Goal: Task Accomplishment & Management: Complete application form

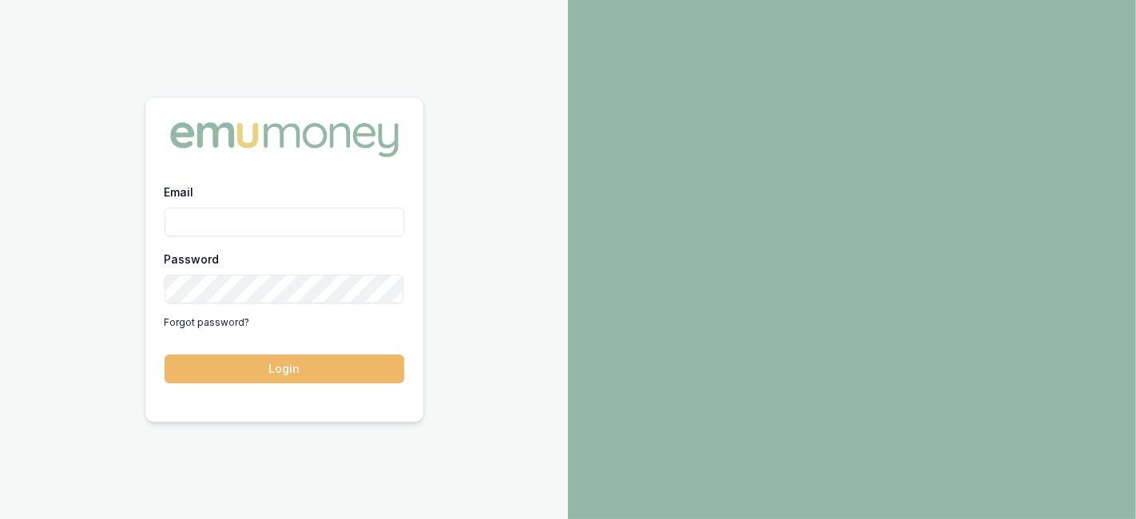
type input "laura.lamicela@emumoney.com.au"
click at [339, 371] on button "Login" at bounding box center [285, 369] width 240 height 29
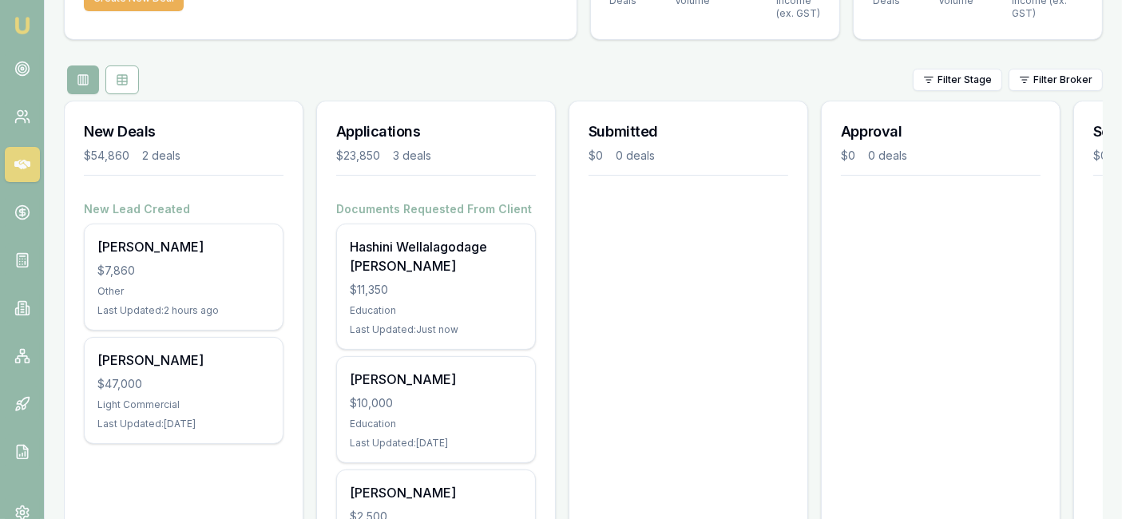
scroll to position [143, 0]
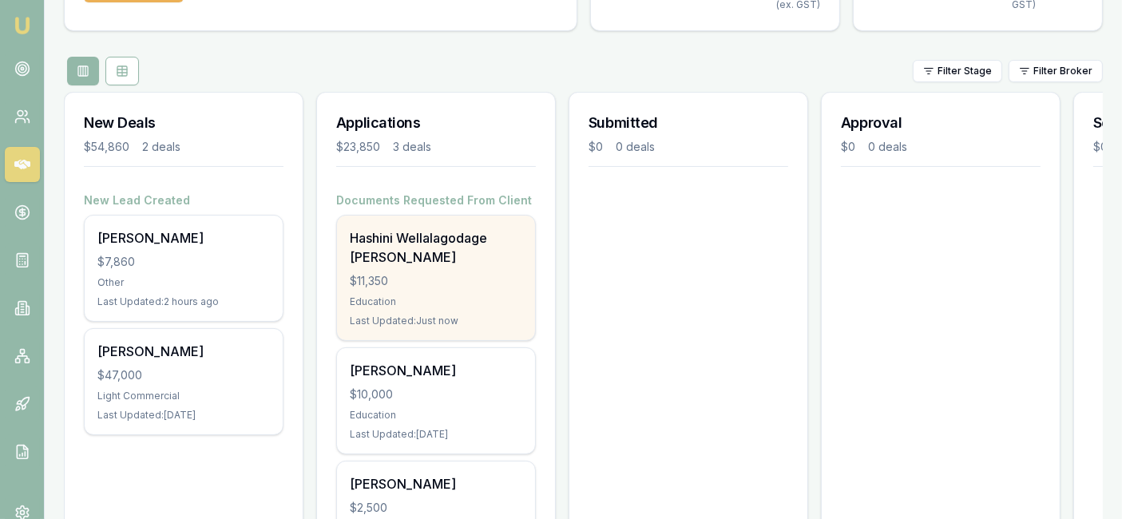
click at [421, 252] on div "Hashini Wellalagodage [PERSON_NAME]" at bounding box center [436, 247] width 172 height 38
click at [450, 251] on div "Hashini Wellalagodage [PERSON_NAME]" at bounding box center [436, 247] width 172 height 38
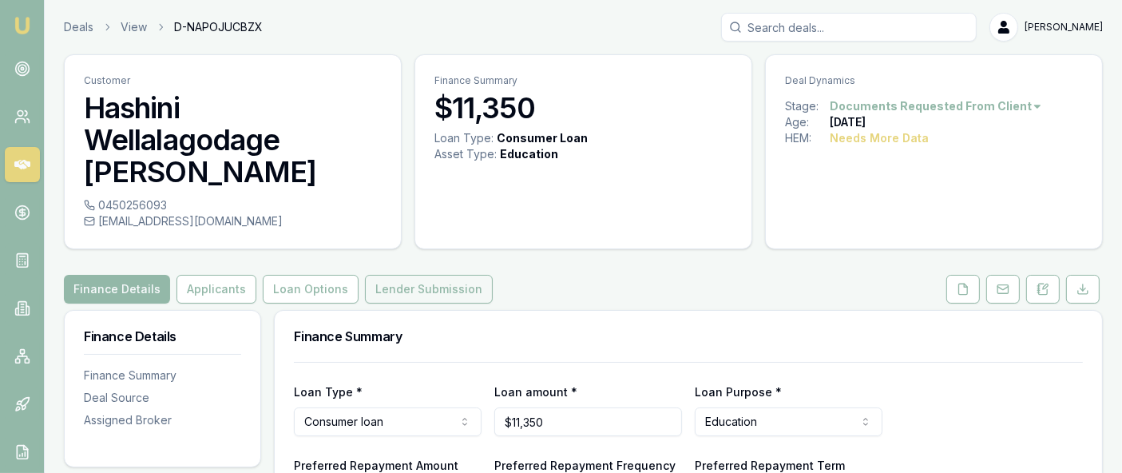
click at [392, 275] on button "Lender Submission" at bounding box center [429, 289] width 128 height 29
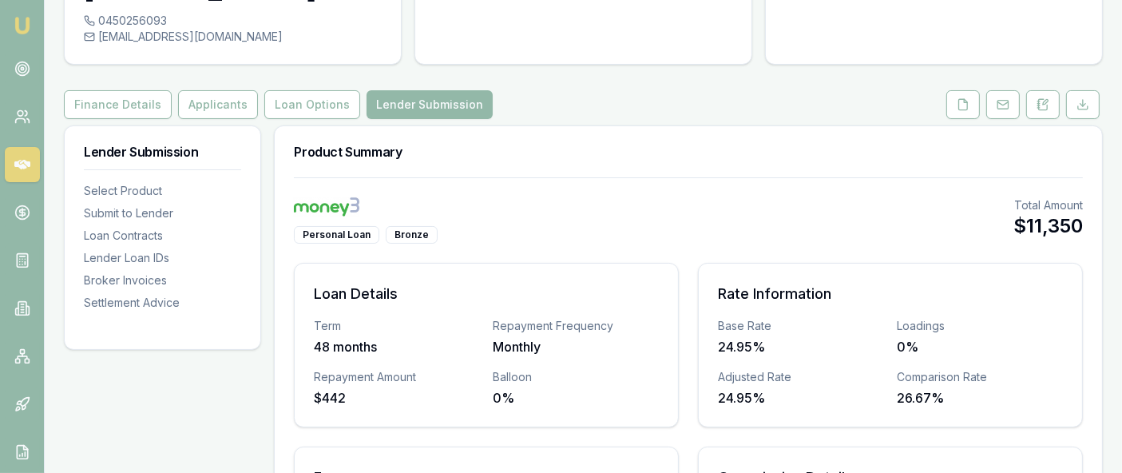
scroll to position [185, 0]
click at [149, 204] on div "Submit to Lender" at bounding box center [162, 212] width 157 height 16
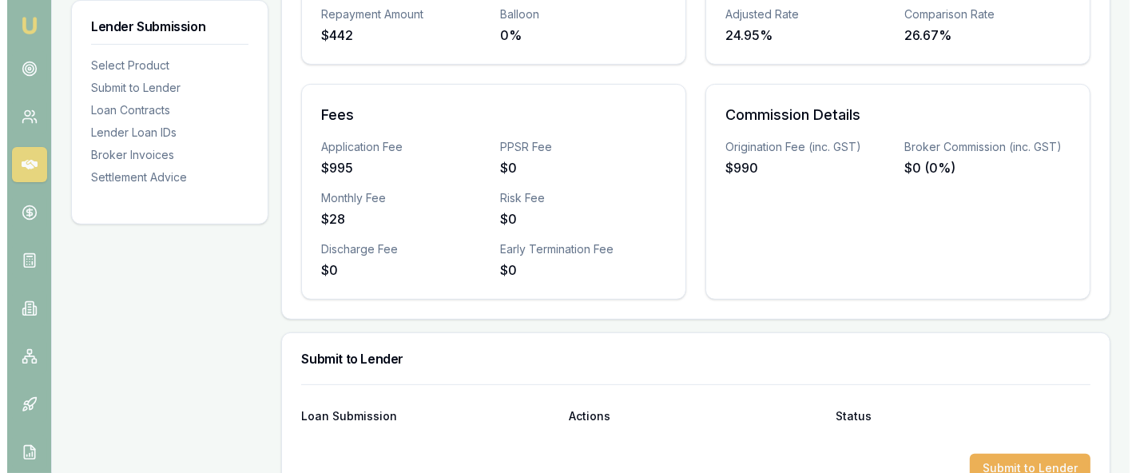
scroll to position [548, 0]
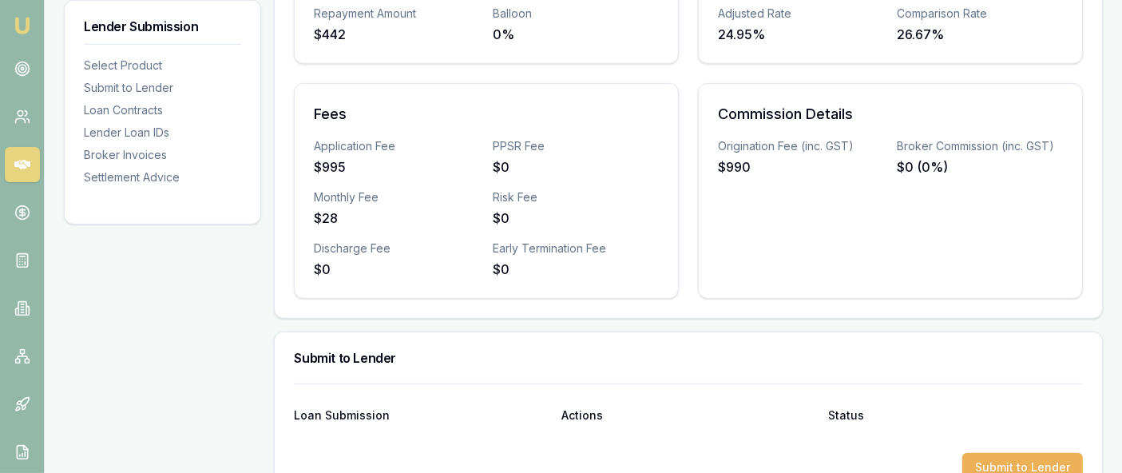
click at [586, 427] on div at bounding box center [688, 440] width 789 height 26
click at [1009, 453] on button "Submit to Lender" at bounding box center [1022, 467] width 121 height 29
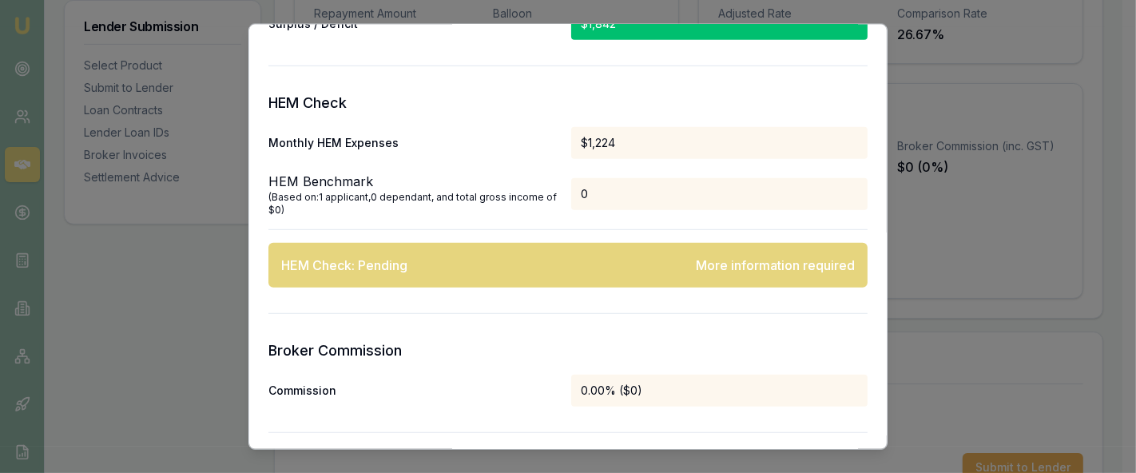
scroll to position [807, 0]
click at [744, 268] on div "More information required" at bounding box center [775, 264] width 159 height 19
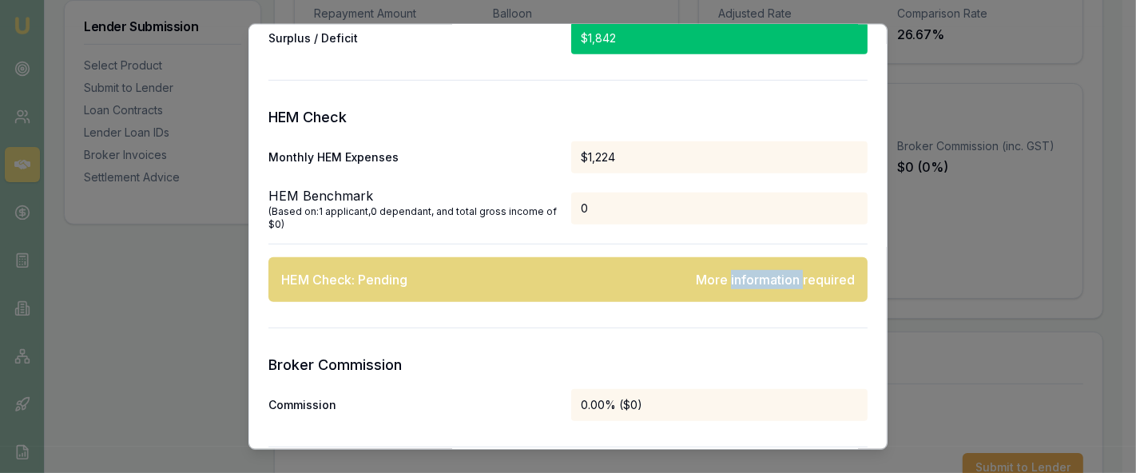
scroll to position [779, 0]
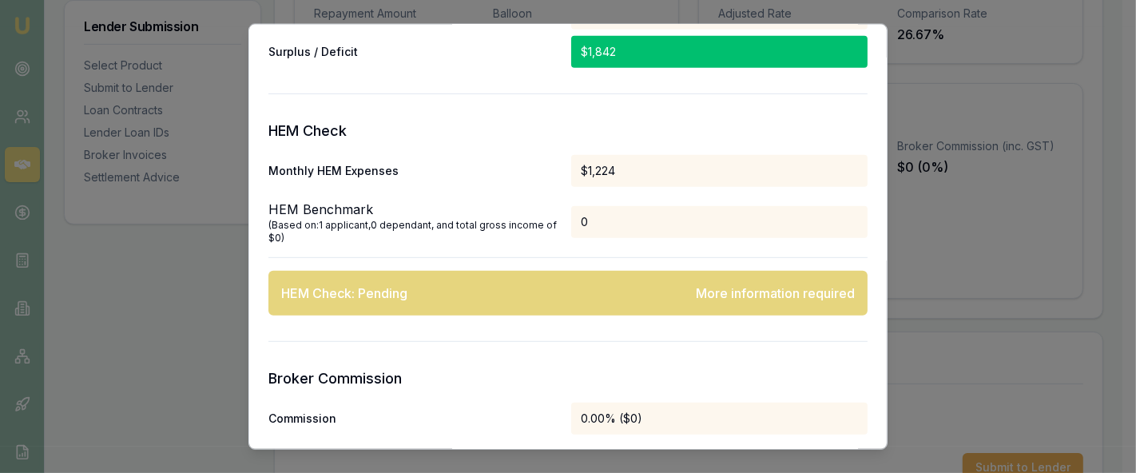
click at [609, 226] on div "0" at bounding box center [719, 222] width 296 height 32
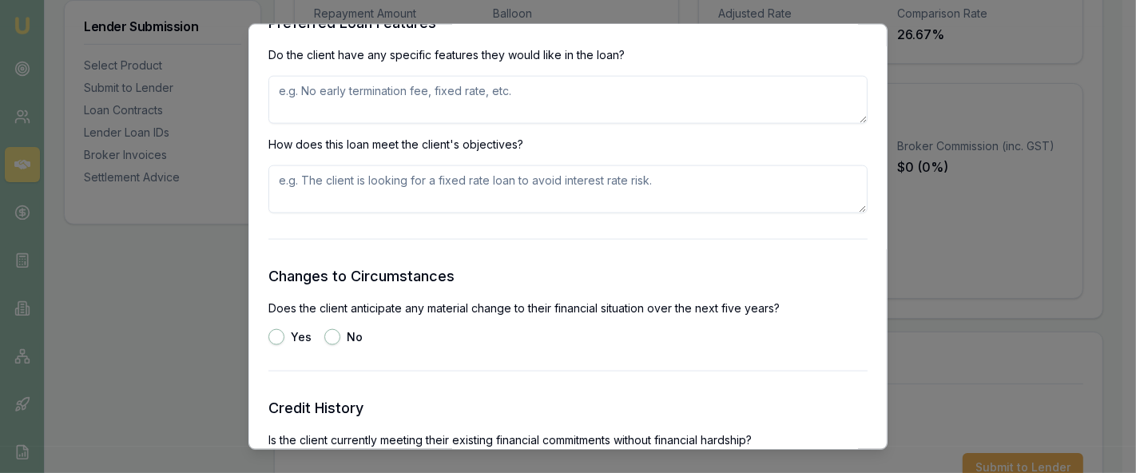
scroll to position [1805, 0]
click at [335, 341] on button "No" at bounding box center [332, 336] width 16 height 16
radio input "true"
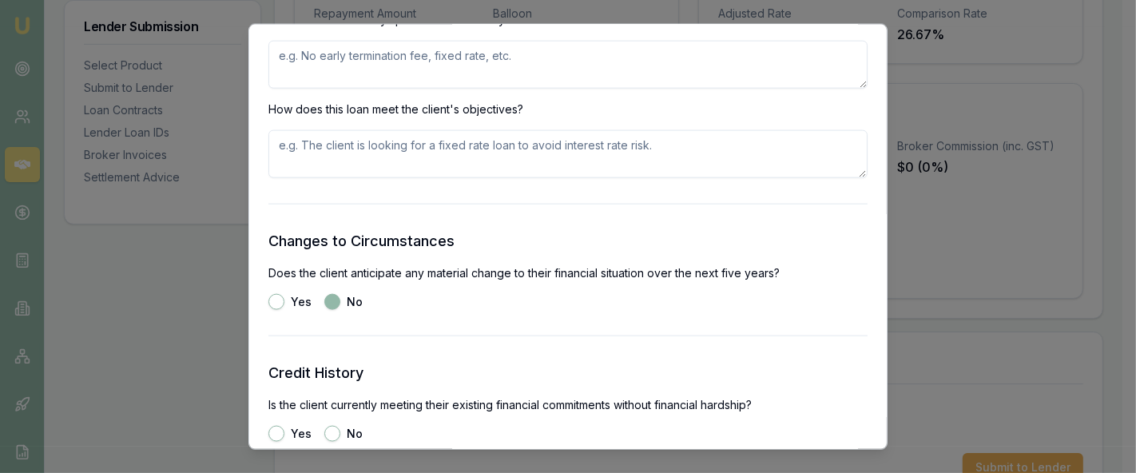
scroll to position [1969, 0]
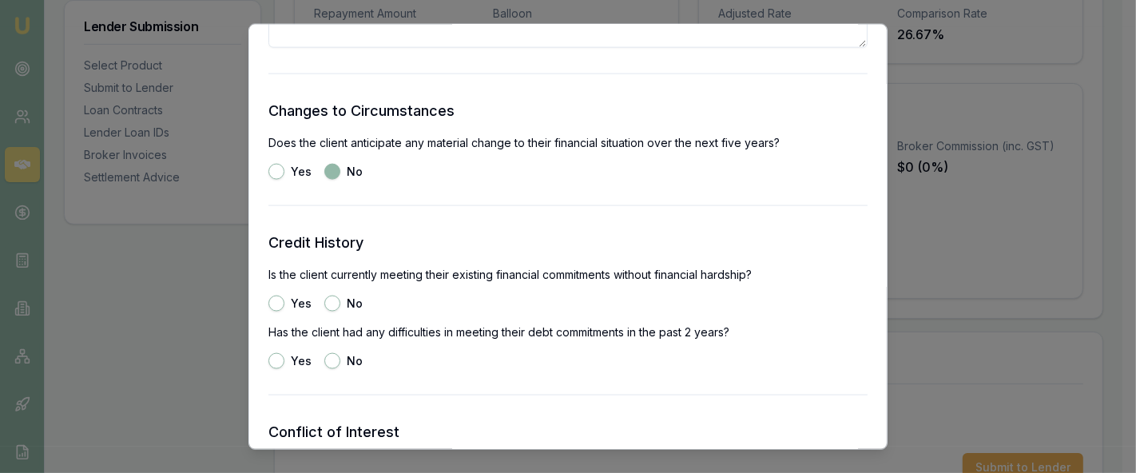
click at [328, 303] on button "No" at bounding box center [332, 303] width 16 height 16
radio input "true"
click at [276, 304] on button "Yes" at bounding box center [276, 303] width 16 height 16
radio input "true"
radio input "false"
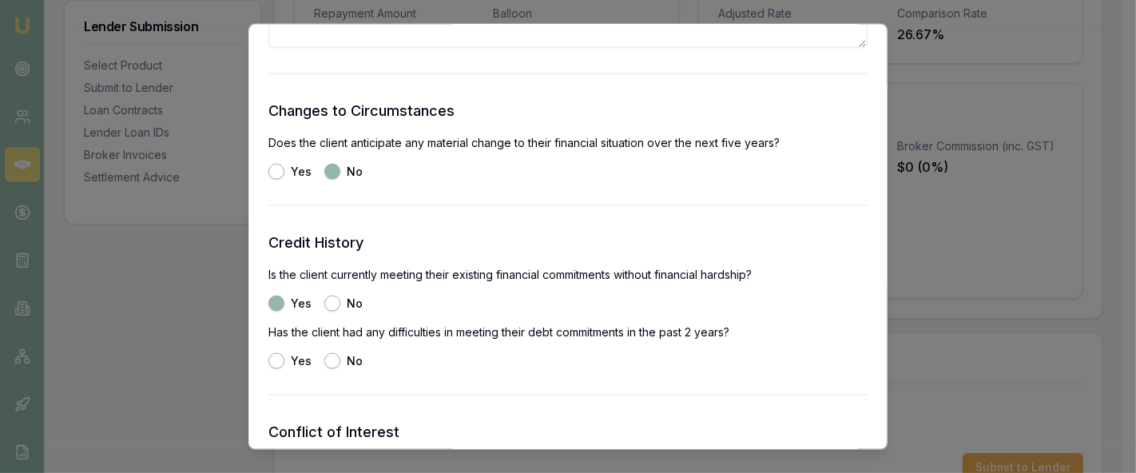
click at [335, 362] on button "No" at bounding box center [332, 361] width 16 height 16
radio input "true"
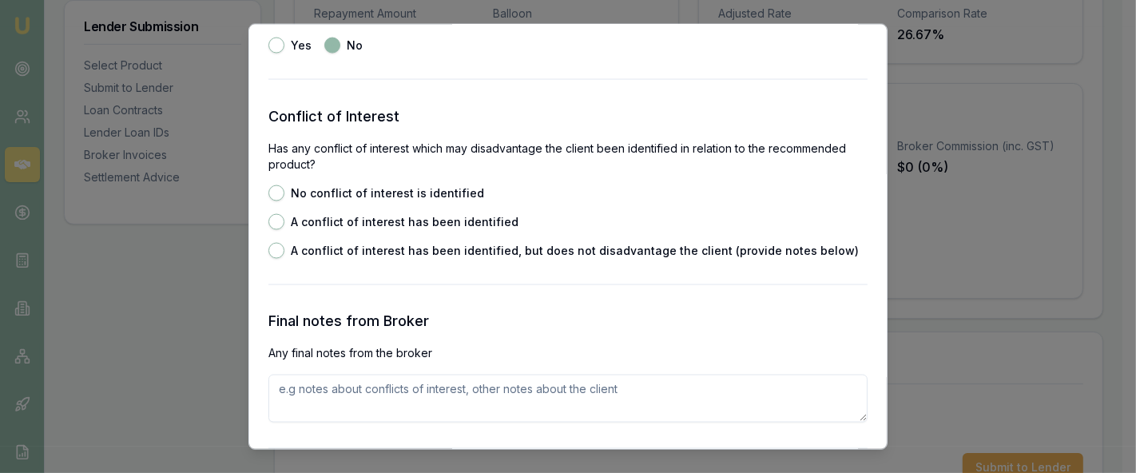
scroll to position [2286, 0]
click at [276, 188] on button "No conflict of interest is identified" at bounding box center [276, 192] width 16 height 16
radio input "true"
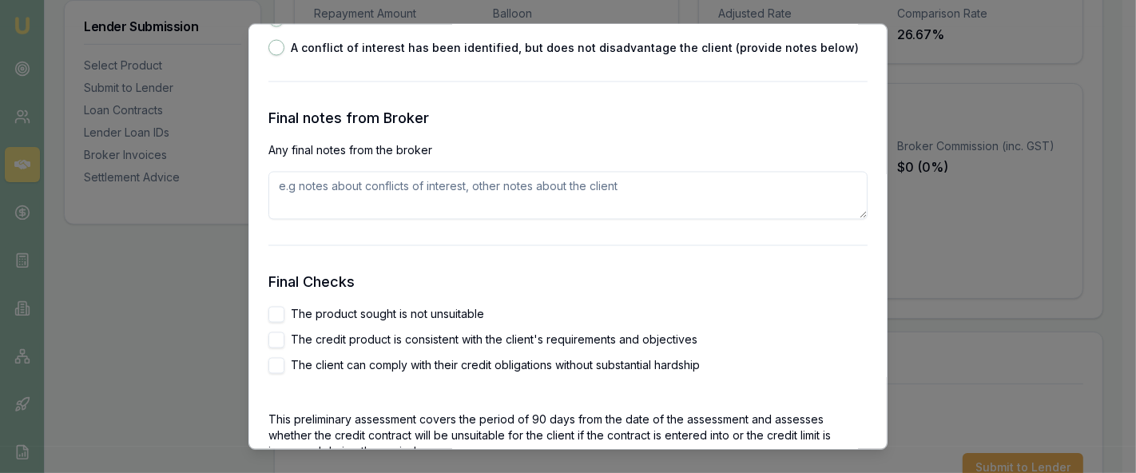
scroll to position [2489, 0]
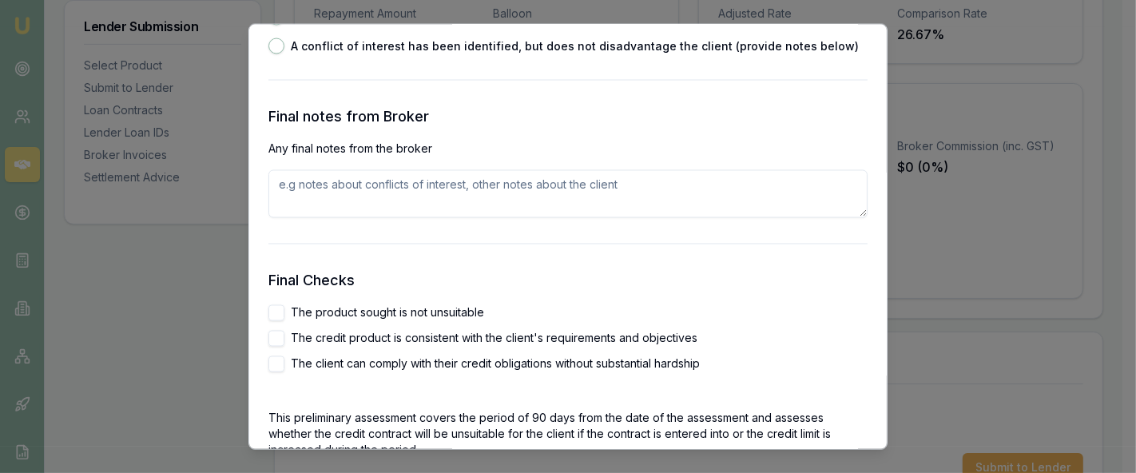
click at [371, 200] on textarea at bounding box center [567, 194] width 599 height 48
paste textarea "Hi team, Can you please assess this customer? He is interested in purchasing an…"
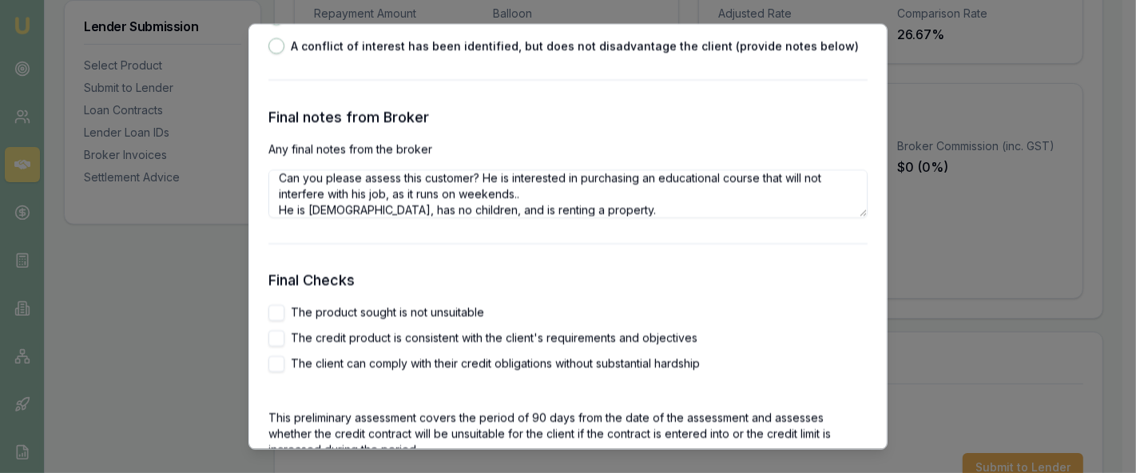
scroll to position [0, 0]
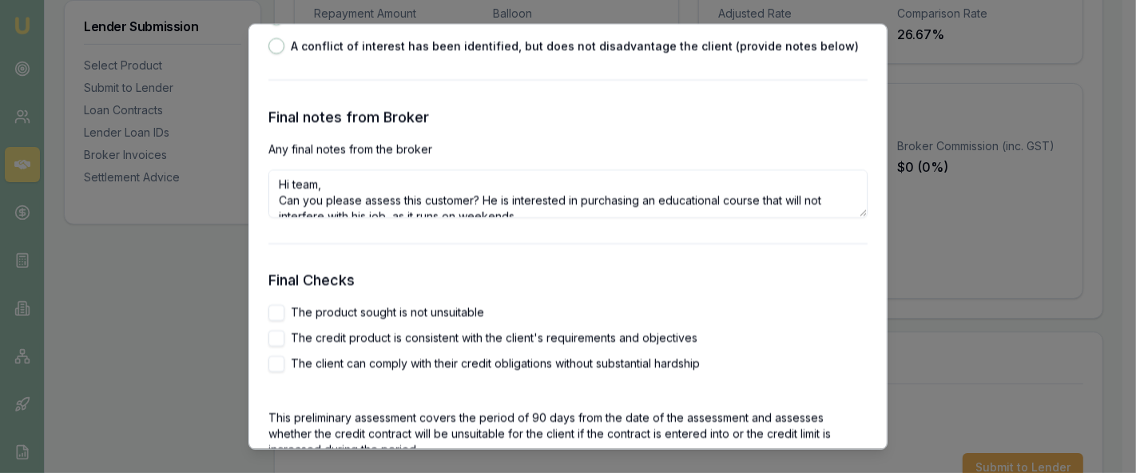
drag, startPoint x: 495, startPoint y: 180, endPoint x: 276, endPoint y: 192, distance: 219.9
click at [276, 192] on textarea "Hi team, Can you please assess this customer? He is interested in purchasing an…" at bounding box center [567, 194] width 599 height 48
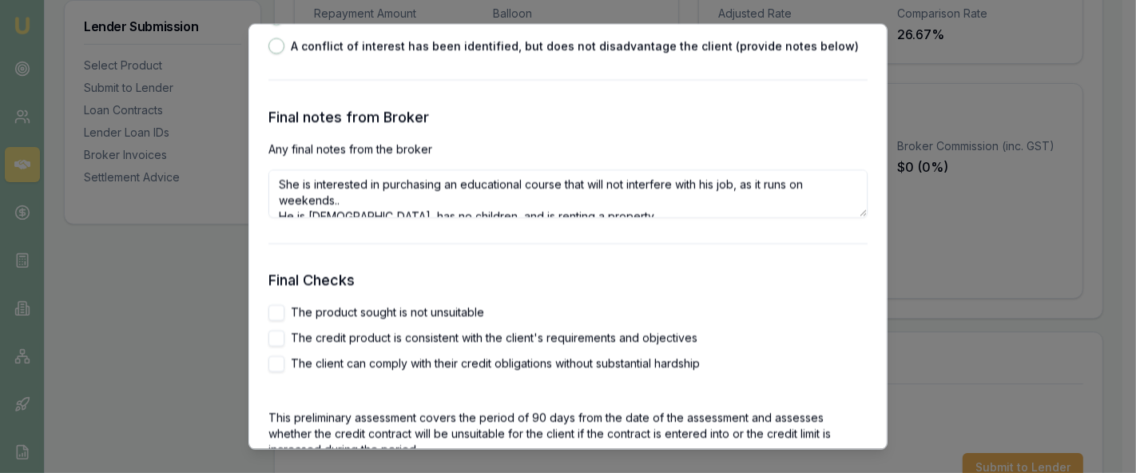
click at [359, 210] on textarea "She is interested in purchasing an educational course that will not interfere w…" at bounding box center [567, 194] width 599 height 48
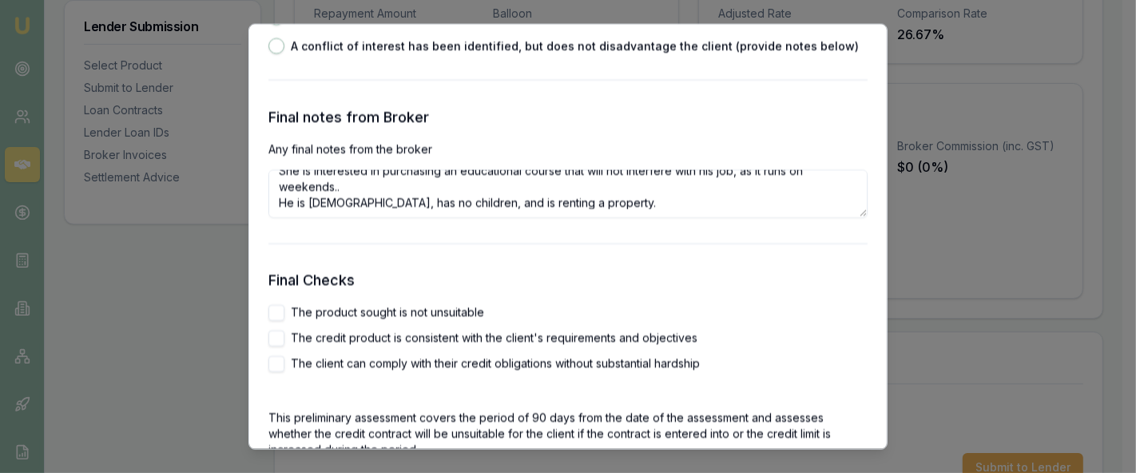
click at [288, 204] on textarea "She is interested in purchasing an educational course that will not interfere w…" at bounding box center [567, 194] width 599 height 48
click at [591, 204] on textarea "She is interested in purchasing an educational course that will not interfere w…" at bounding box center [567, 194] width 599 height 48
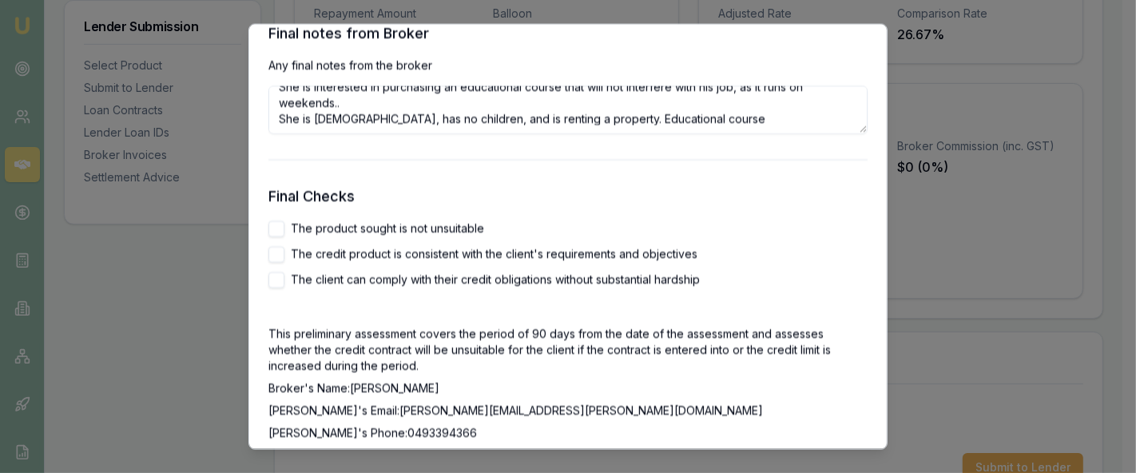
scroll to position [2575, 0]
type textarea "She is interested in purchasing an educational course that will not interfere w…"
click at [272, 256] on button "The credit product is consistent with the client's requirements and objectives" at bounding box center [276, 253] width 16 height 16
checkbox input "true"
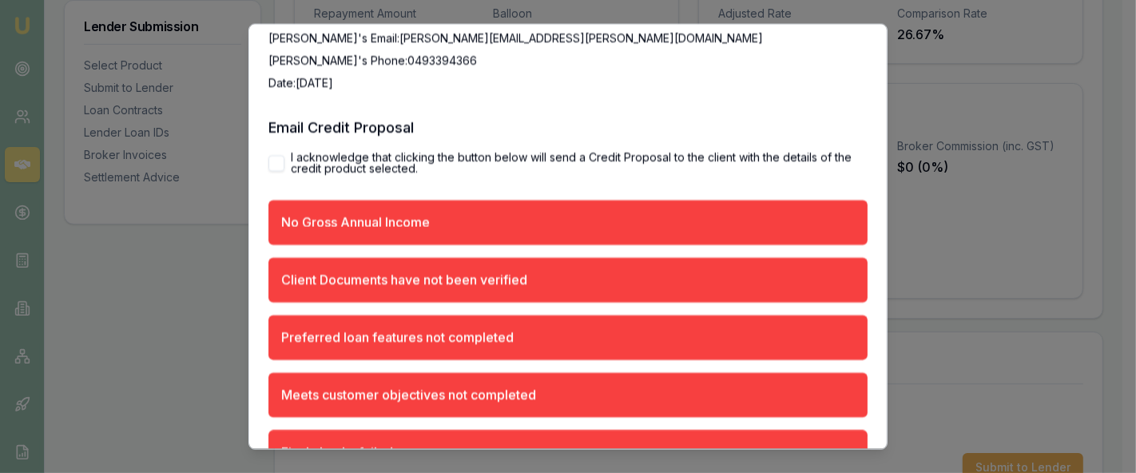
scroll to position [2945, 0]
click at [280, 163] on button "I acknowledge that clicking the button below will send a Credit Proposal to the…" at bounding box center [276, 164] width 16 height 16
checkbox input "true"
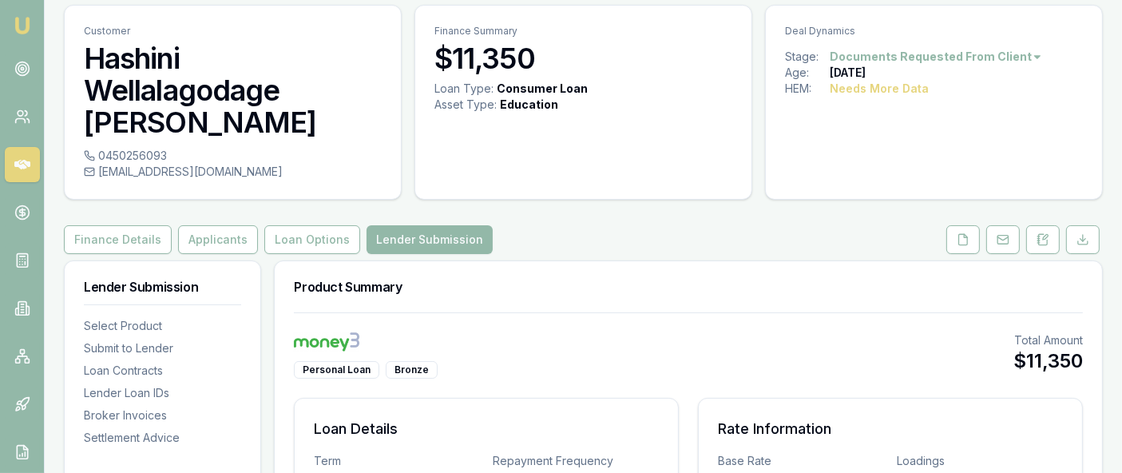
scroll to position [0, 0]
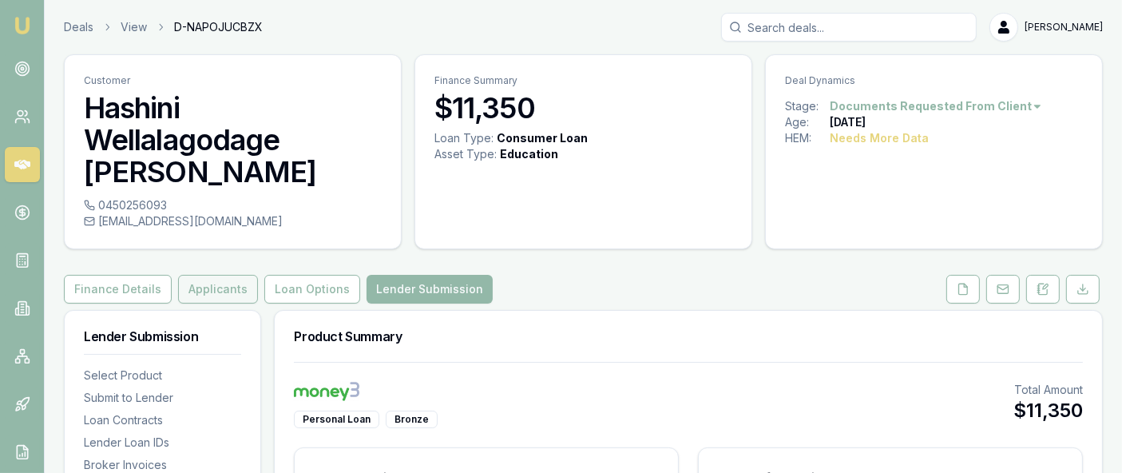
click at [202, 275] on button "Applicants" at bounding box center [218, 289] width 80 height 29
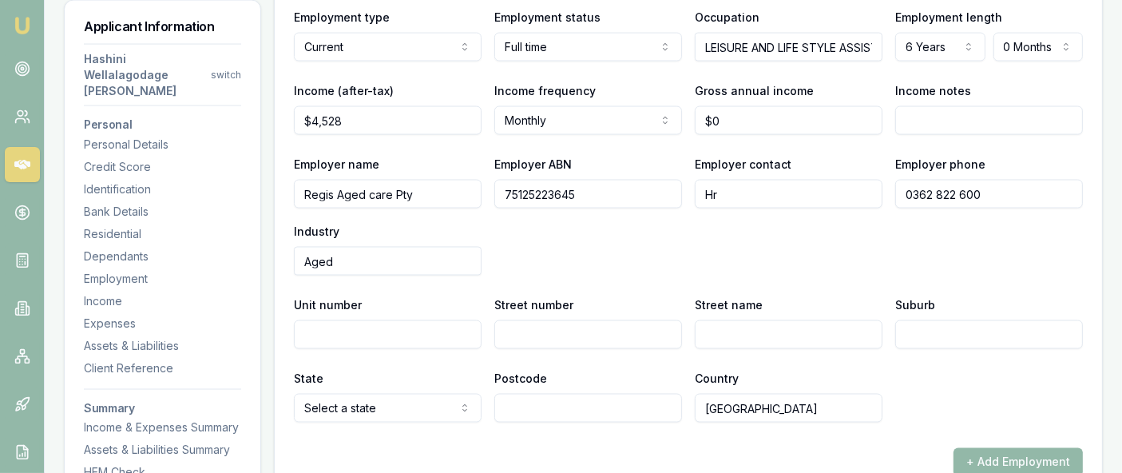
scroll to position [2596, 0]
type input "0"
click at [728, 107] on input "0" at bounding box center [789, 121] width 188 height 29
type input "$65,900"
click at [698, 243] on div "X Employment type Current Current Previous Employment status Full time Full tim…" at bounding box center [688, 184] width 789 height 477
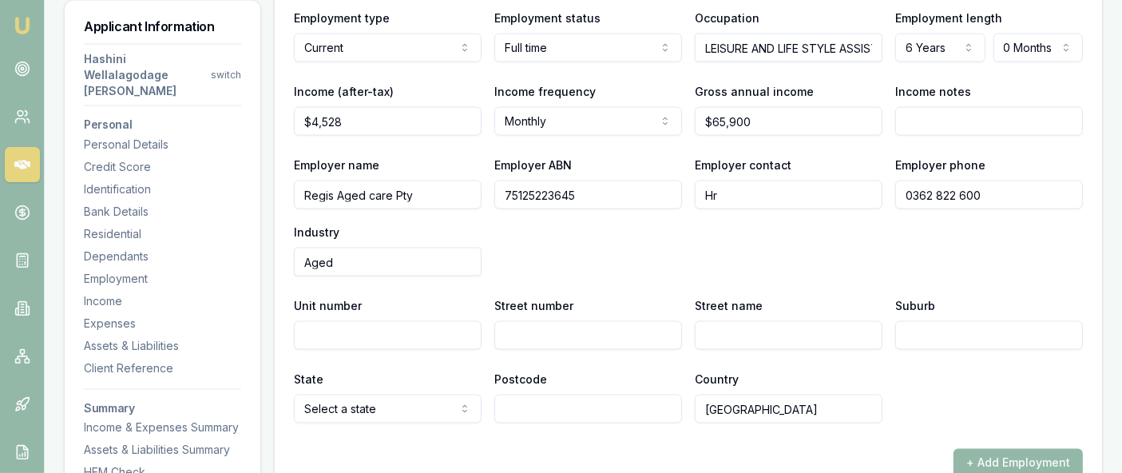
click at [807, 201] on div "Employer name Regis Aged care Pty Employer ABN 75125223645 Employer contact Hr …" at bounding box center [688, 215] width 789 height 121
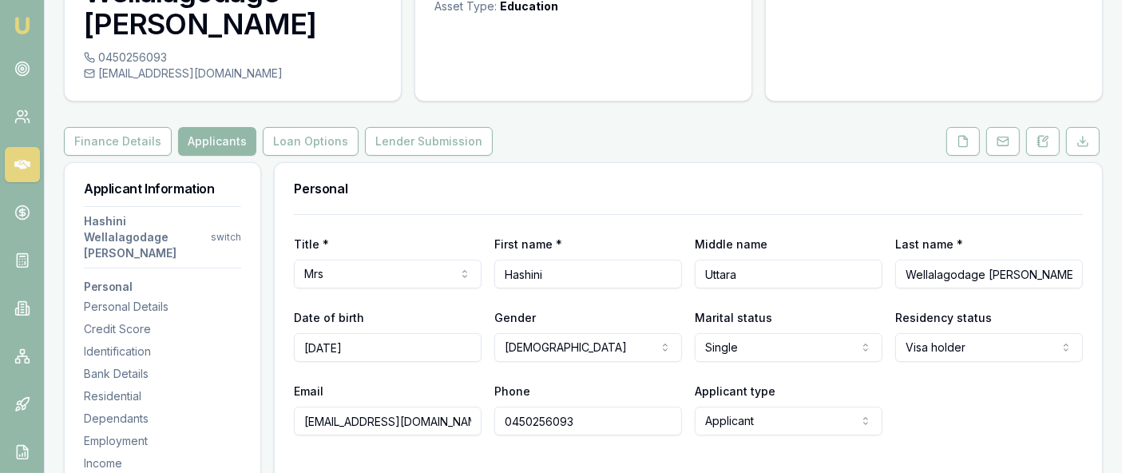
scroll to position [0, 0]
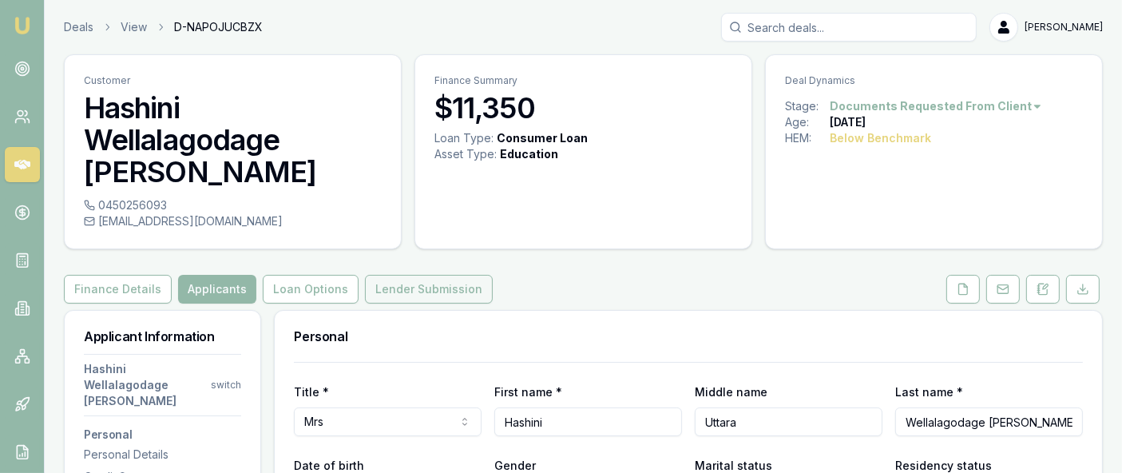
click at [434, 275] on button "Lender Submission" at bounding box center [429, 289] width 128 height 29
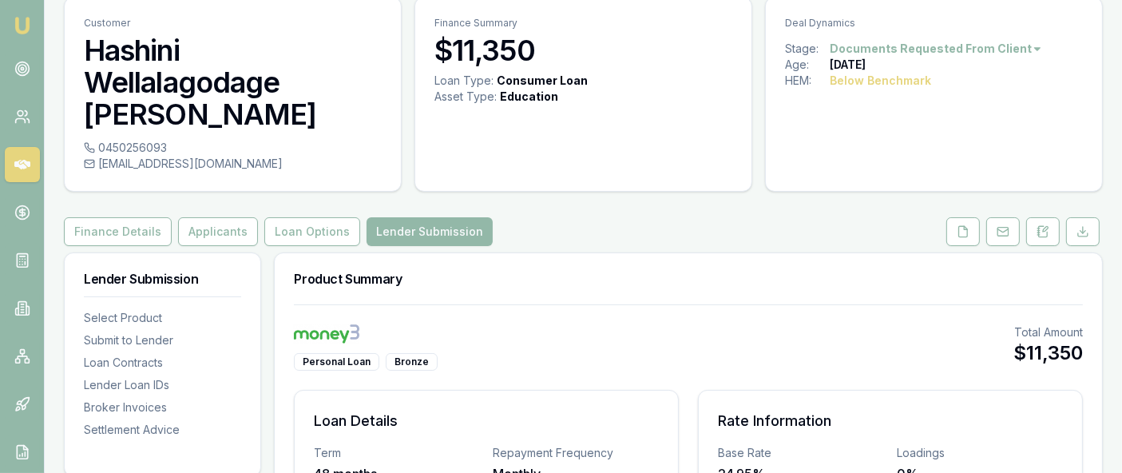
scroll to position [57, 0]
click at [201, 218] on button "Applicants" at bounding box center [218, 232] width 80 height 29
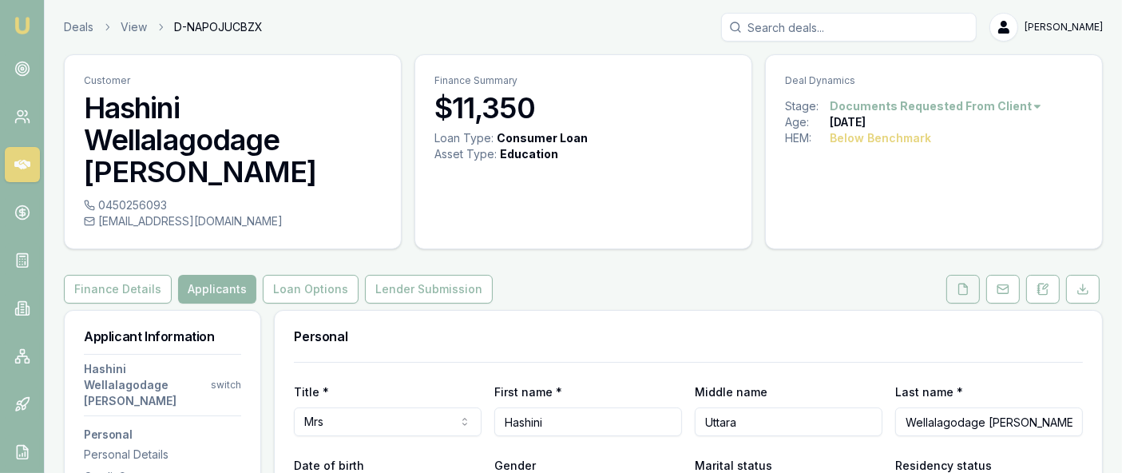
click at [962, 283] on icon at bounding box center [963, 289] width 13 height 13
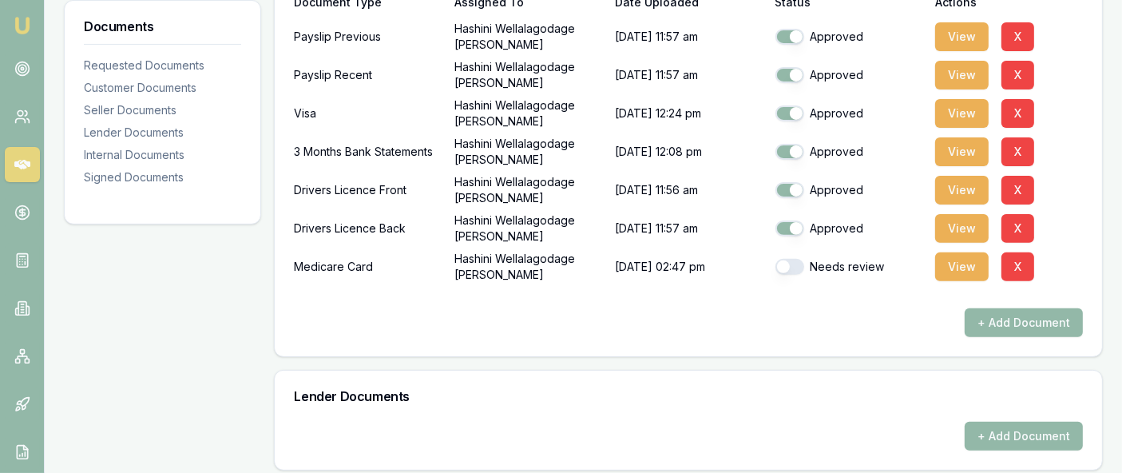
scroll to position [532, 0]
click at [796, 258] on button "button" at bounding box center [789, 266] width 29 height 16
checkbox input "true"
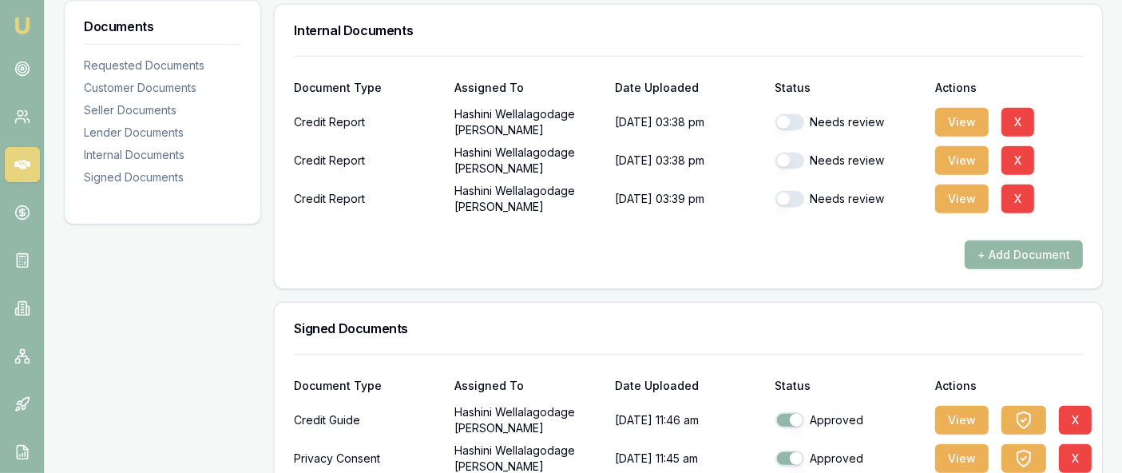
scroll to position [1009, 0]
click at [788, 115] on button "button" at bounding box center [789, 123] width 29 height 16
checkbox input "false"
checkbox input "true"
click at [785, 145] on div "Needs review" at bounding box center [849, 161] width 148 height 32
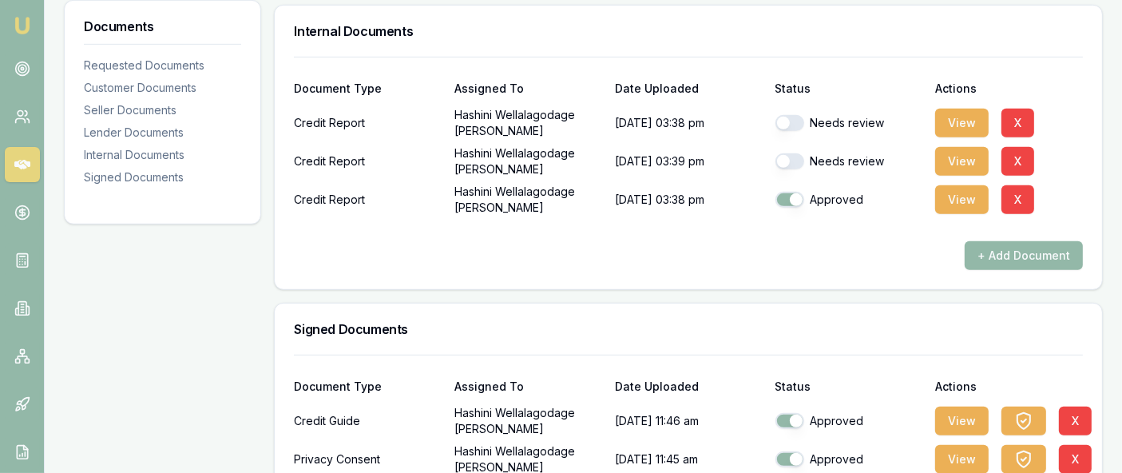
click at [791, 145] on div "Needs review" at bounding box center [849, 161] width 148 height 32
click at [789, 153] on button "button" at bounding box center [789, 161] width 29 height 16
checkbox input "true"
click at [787, 115] on button "button" at bounding box center [789, 123] width 29 height 16
checkbox input "true"
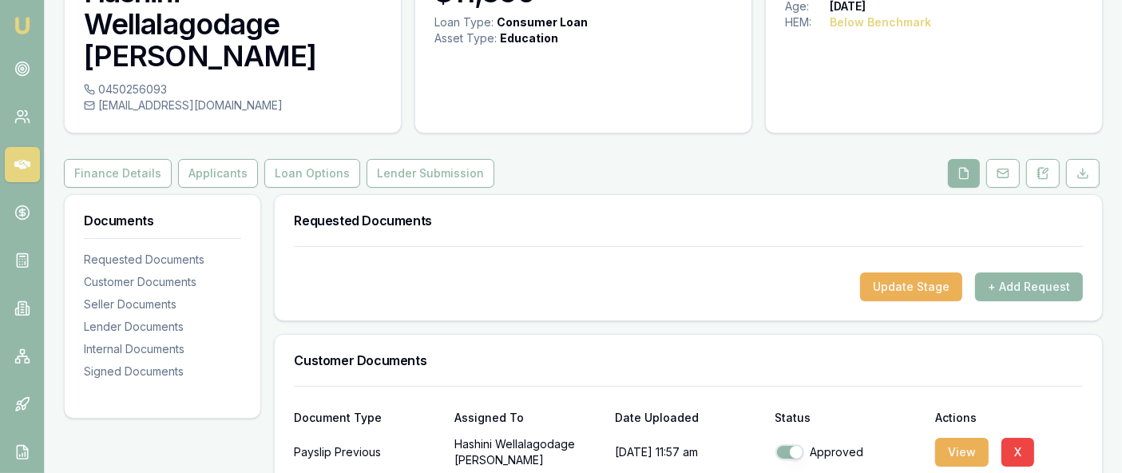
scroll to position [0, 0]
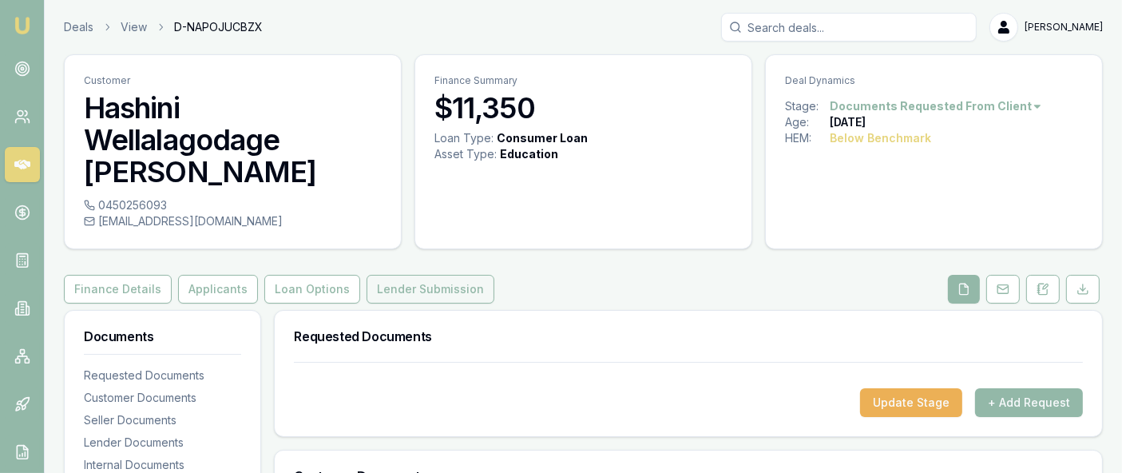
click at [401, 275] on button "Lender Submission" at bounding box center [431, 289] width 128 height 29
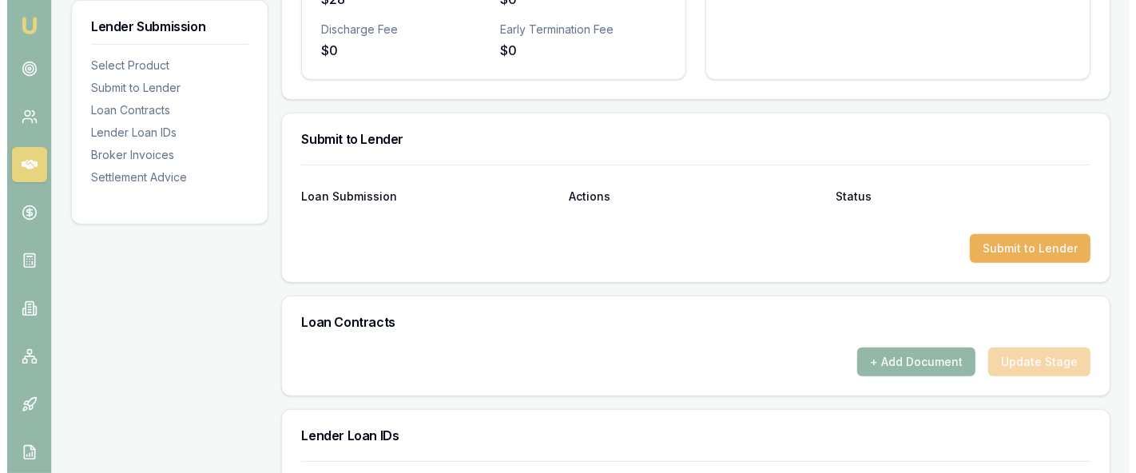
scroll to position [765, 0]
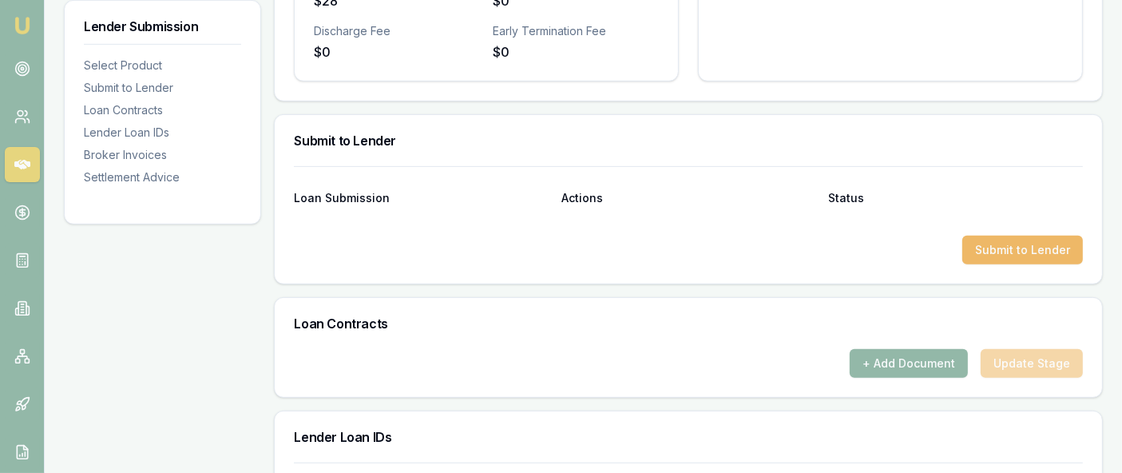
click at [974, 236] on button "Submit to Lender" at bounding box center [1022, 250] width 121 height 29
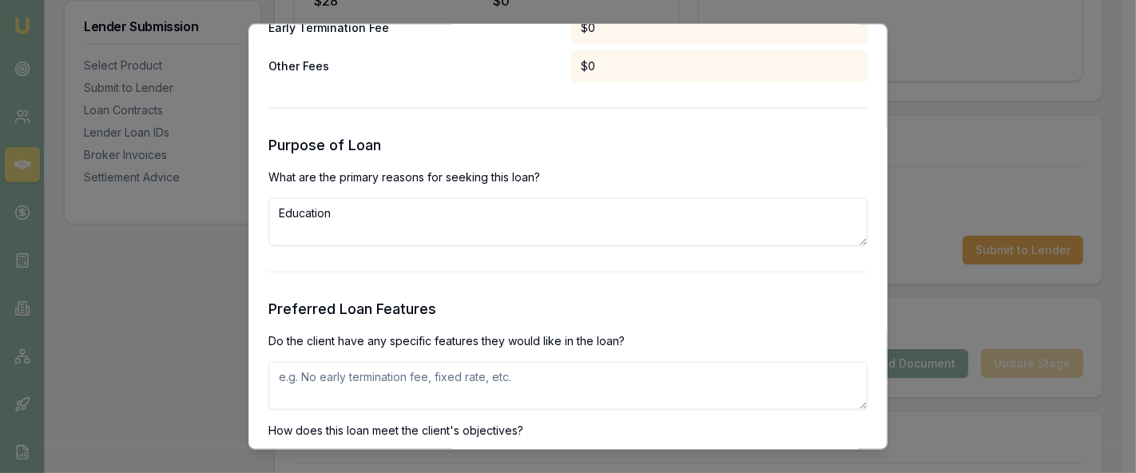
scroll to position [1519, 0]
drag, startPoint x: 429, startPoint y: 379, endPoint x: 302, endPoint y: 381, distance: 127.0
click at [302, 381] on textarea at bounding box center [567, 385] width 599 height 48
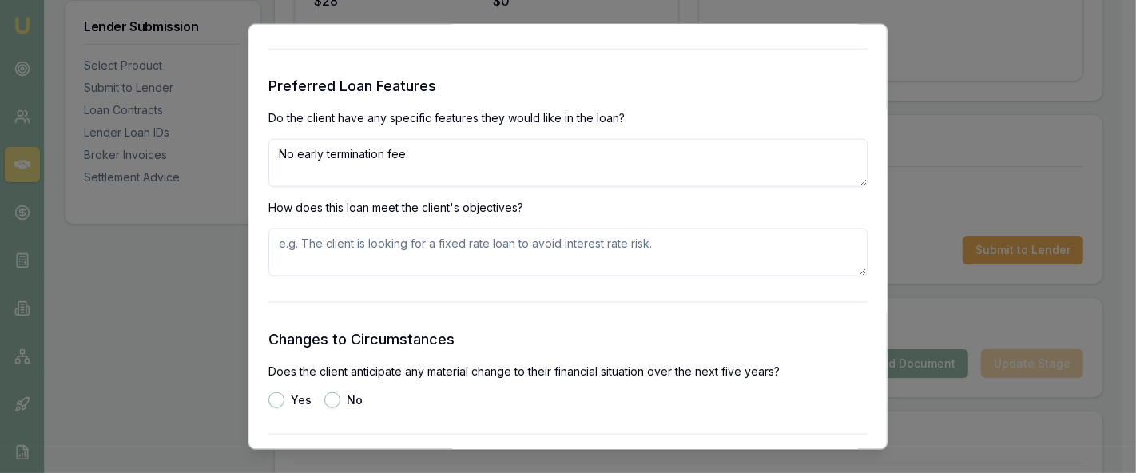
scroll to position [1742, 0]
type textarea "No early termination fee."
click at [365, 252] on textarea at bounding box center [567, 252] width 599 height 48
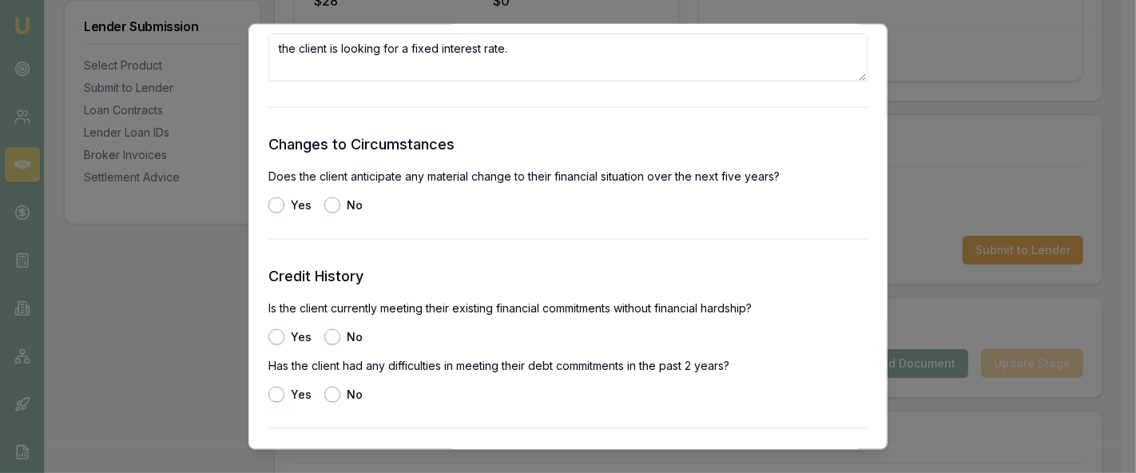
scroll to position [1939, 0]
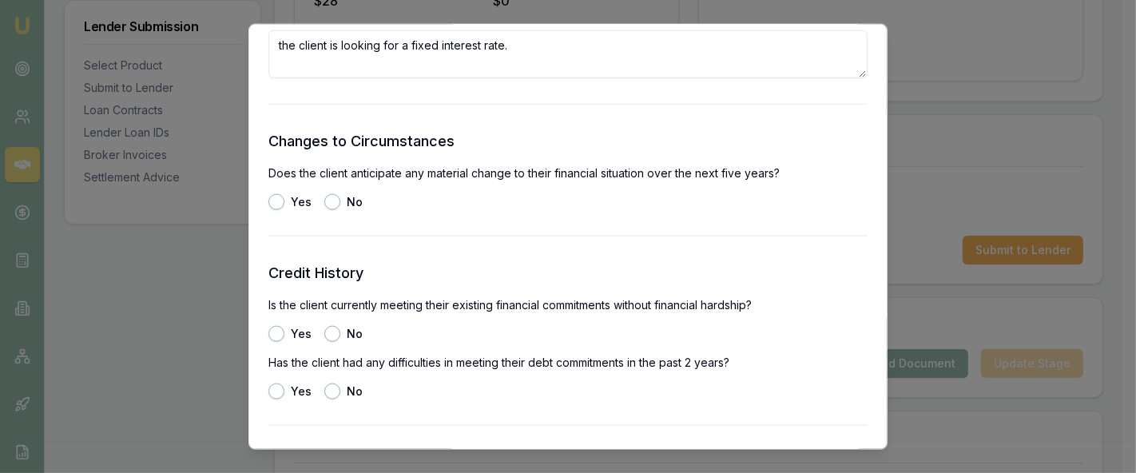
type textarea "the client is looking for a fixed interest rate."
click at [327, 204] on button "No" at bounding box center [332, 202] width 16 height 16
radio input "true"
click at [331, 331] on button "No" at bounding box center [332, 334] width 16 height 16
radio input "true"
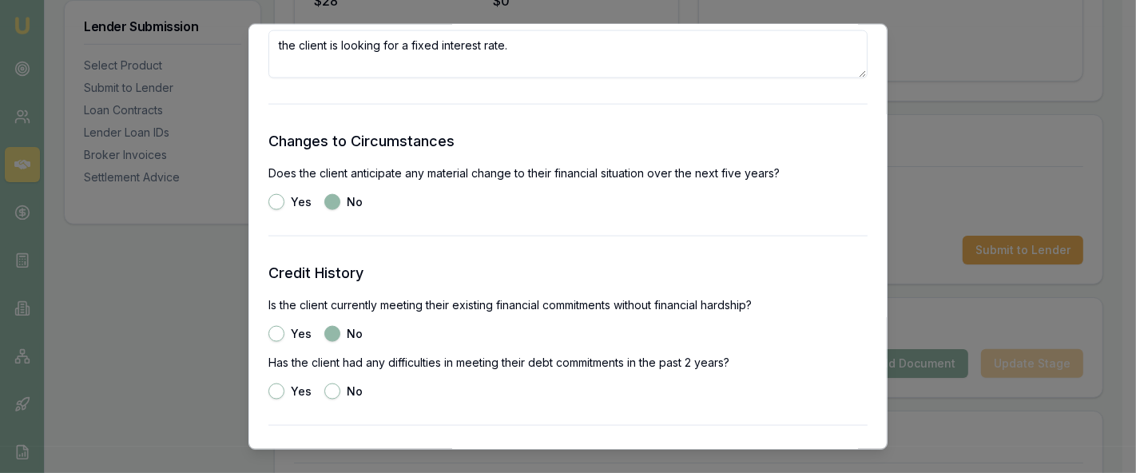
click at [278, 331] on button "Yes" at bounding box center [276, 334] width 16 height 16
radio input "true"
radio input "false"
click at [335, 390] on button "No" at bounding box center [332, 391] width 16 height 16
radio input "true"
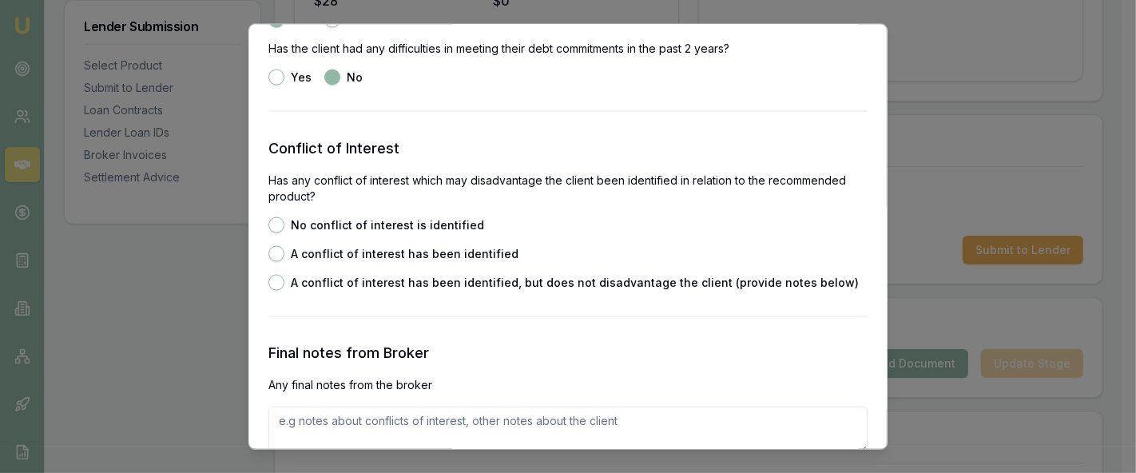
scroll to position [2255, 0]
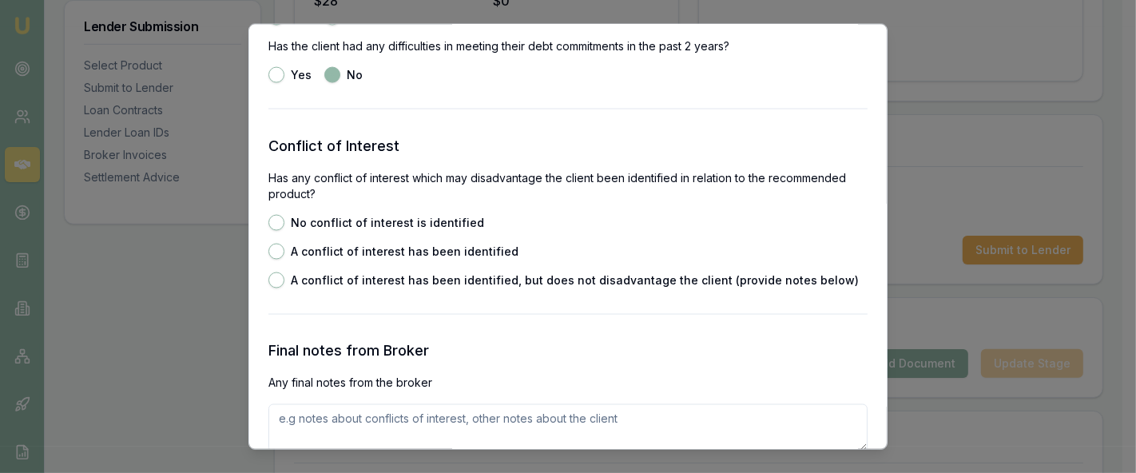
drag, startPoint x: 283, startPoint y: 212, endPoint x: 271, endPoint y: 221, distance: 15.3
click at [271, 221] on div "Conflict of Interest Has any conflict of interest which may disadvantage the cl…" at bounding box center [567, 211] width 599 height 153
click at [271, 221] on button "No conflict of interest is identified" at bounding box center [276, 223] width 16 height 16
radio input "true"
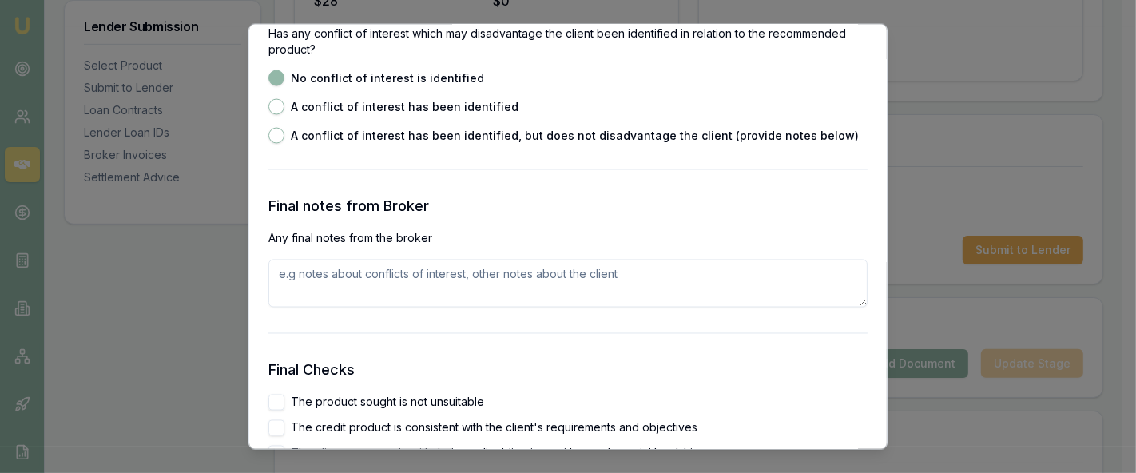
scroll to position [2406, 0]
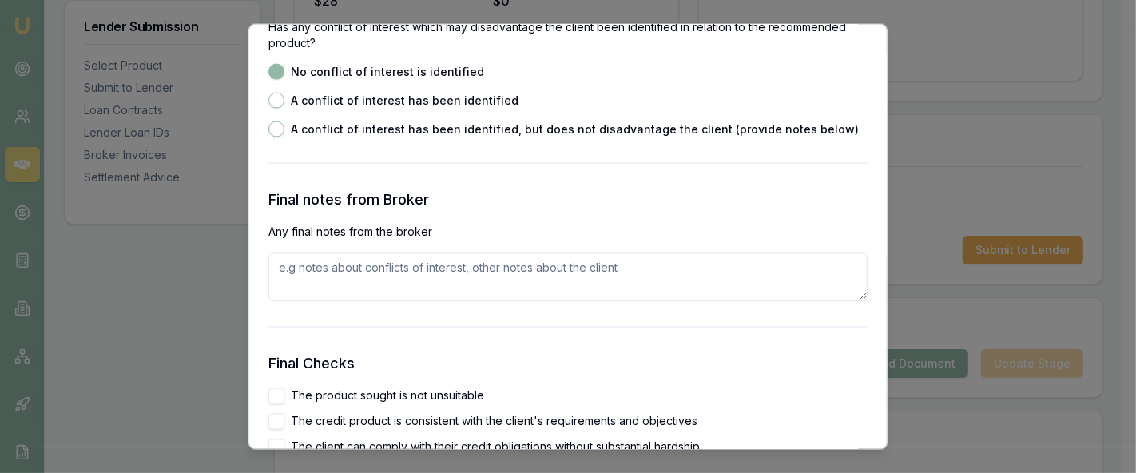
click at [401, 270] on textarea at bounding box center [567, 277] width 599 height 48
paste textarea "Hi team, Can you please assess this customer? He is interested in purchasing an…"
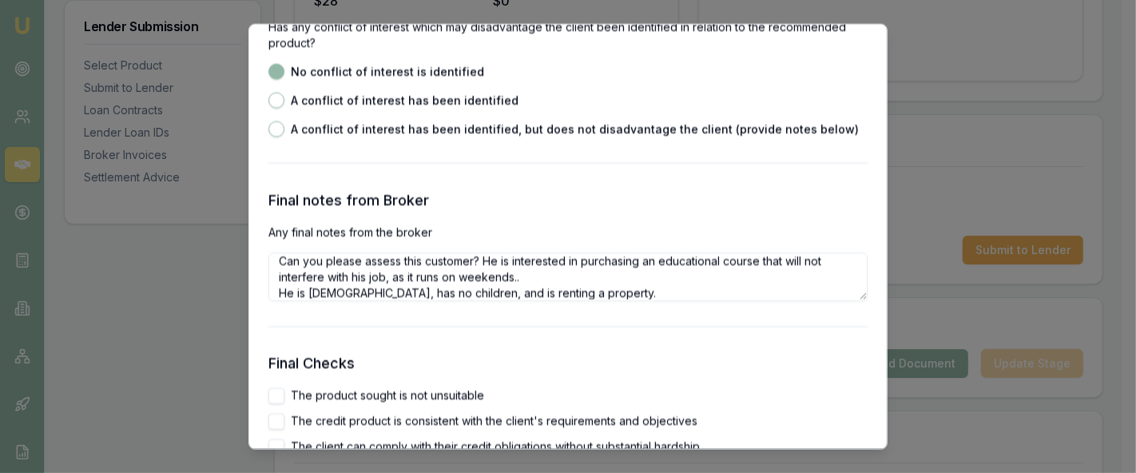
scroll to position [0, 0]
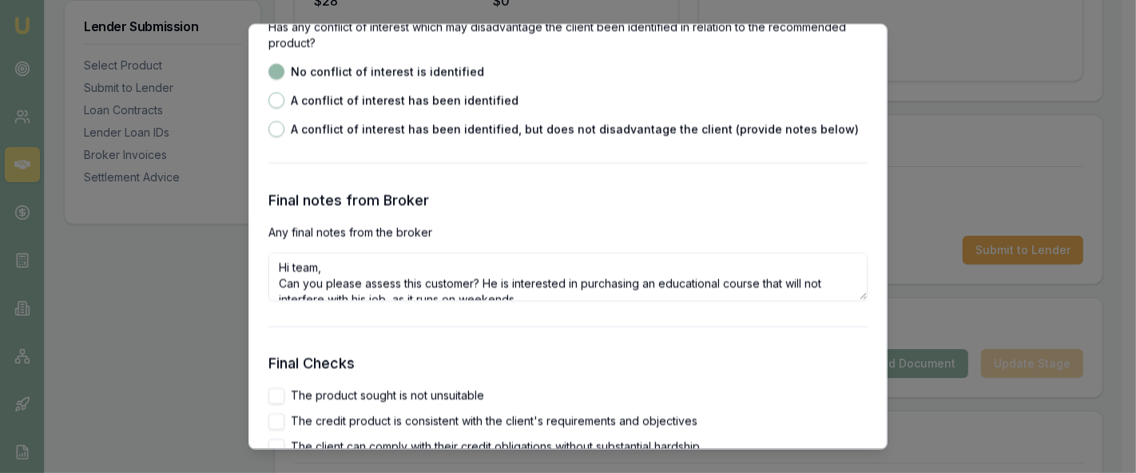
drag, startPoint x: 491, startPoint y: 261, endPoint x: 264, endPoint y: 273, distance: 227.9
click at [264, 273] on div "Preliminary Assessment Please complete the following assessment to submit to th…" at bounding box center [567, 237] width 639 height 426
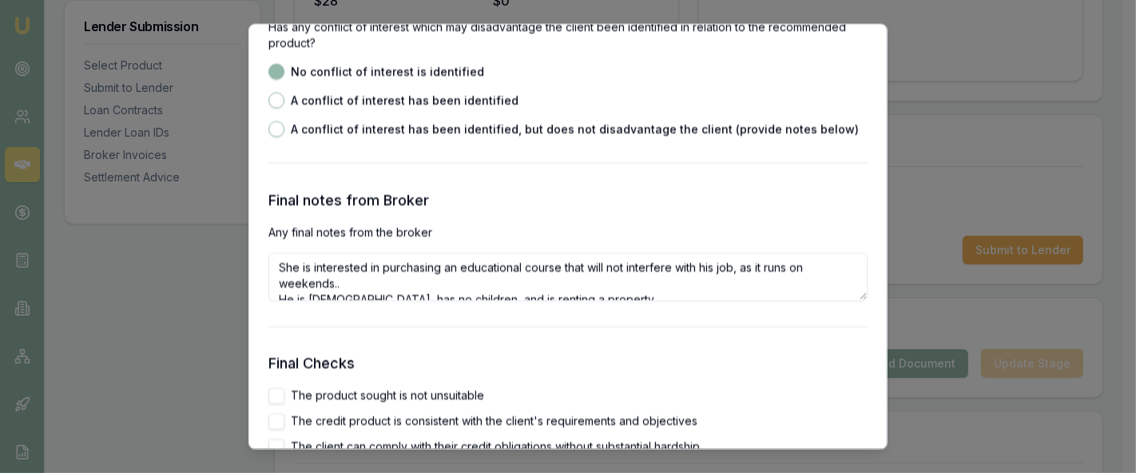
scroll to position [14, 0]
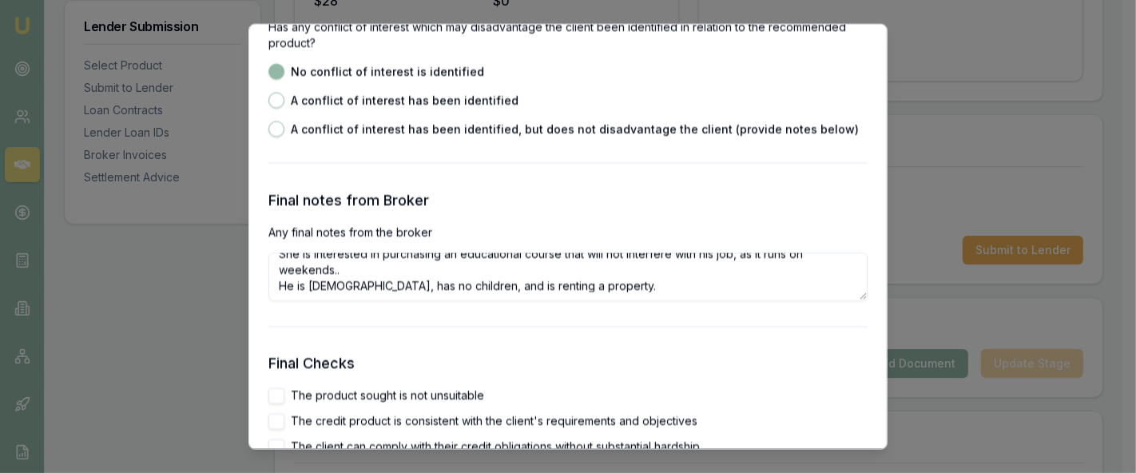
drag, startPoint x: 286, startPoint y: 287, endPoint x: 269, endPoint y: 283, distance: 17.1
click at [269, 283] on textarea "She is interested in purchasing an educational course that will not interfere w…" at bounding box center [567, 277] width 599 height 48
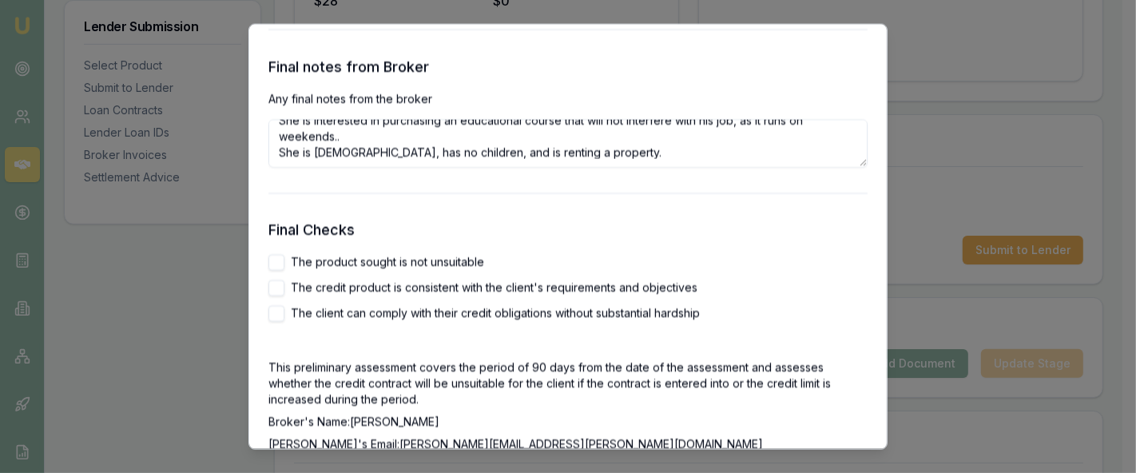
scroll to position [2541, 0]
type textarea "She is interested in purchasing an educational course that will not interfere w…"
click at [276, 286] on button "The credit product is consistent with the client's requirements and objectives" at bounding box center [276, 287] width 16 height 16
checkbox input "true"
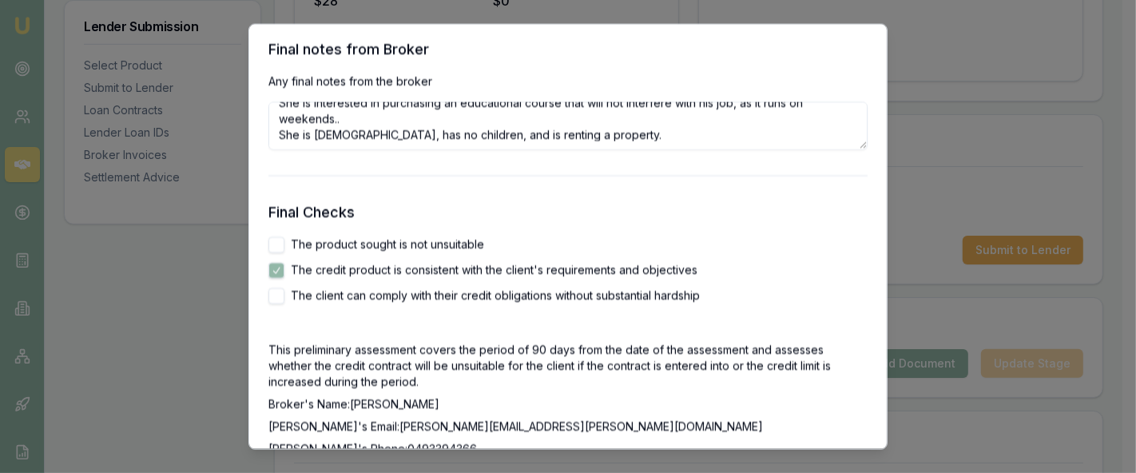
scroll to position [2558, 0]
click at [273, 245] on button "The product sought is not unsuitable" at bounding box center [276, 244] width 16 height 16
checkbox input "true"
click at [276, 295] on button "The client can comply with their credit obligations without substantial hardship" at bounding box center [276, 295] width 16 height 16
checkbox input "true"
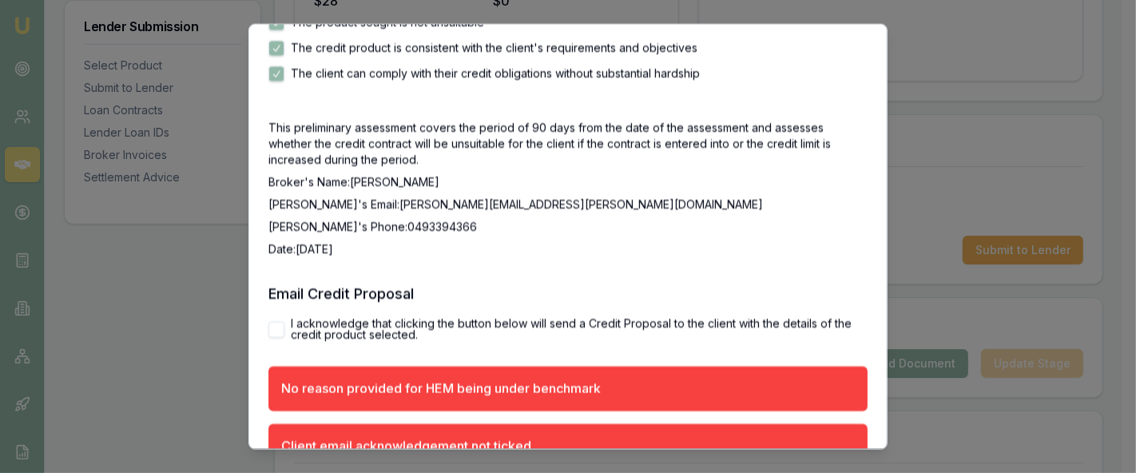
scroll to position [2825, 0]
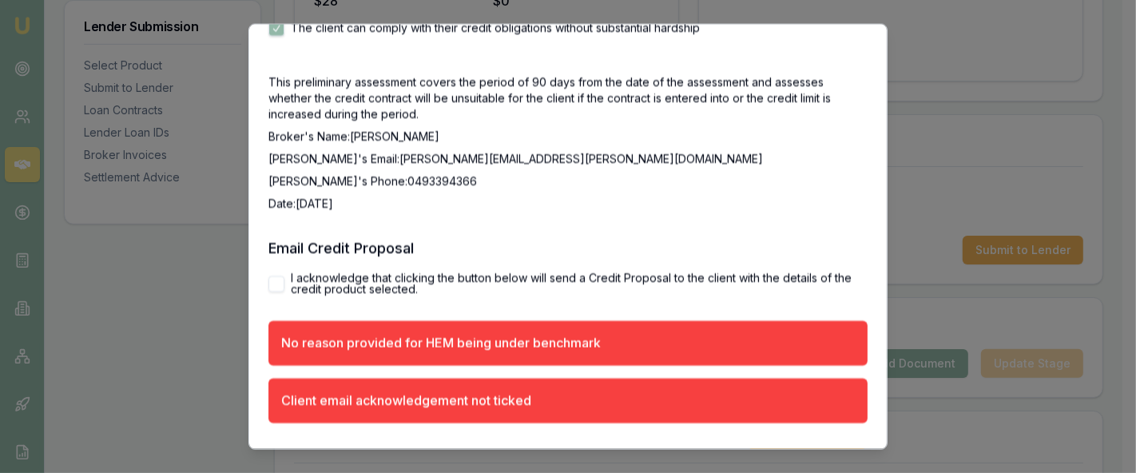
click at [278, 284] on button "I acknowledge that clicking the button below will send a Credit Proposal to the…" at bounding box center [276, 284] width 16 height 16
checkbox input "true"
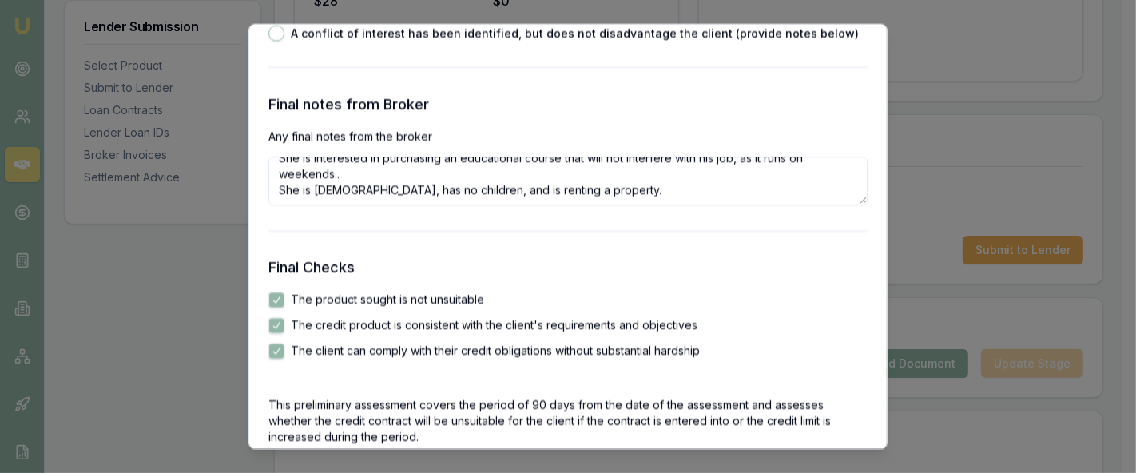
scroll to position [2813, 0]
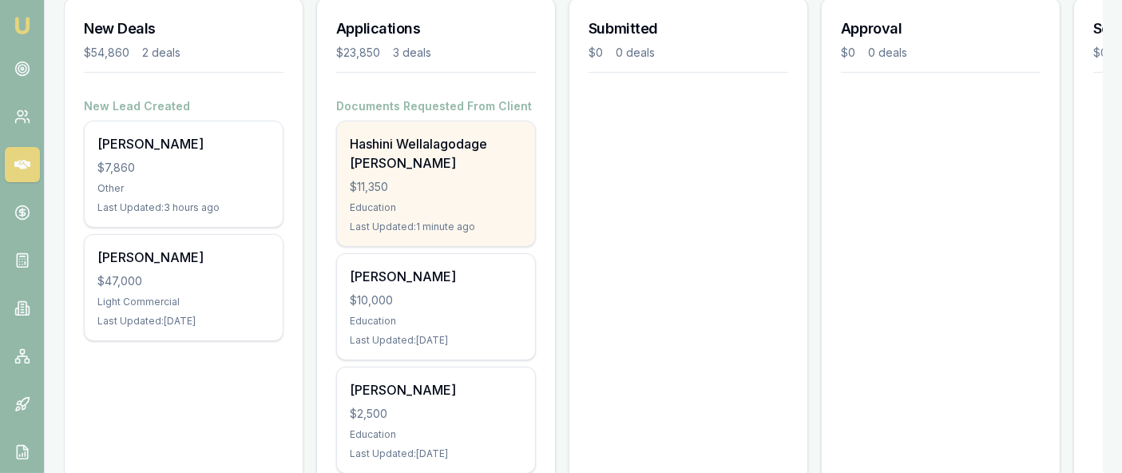
scroll to position [241, 0]
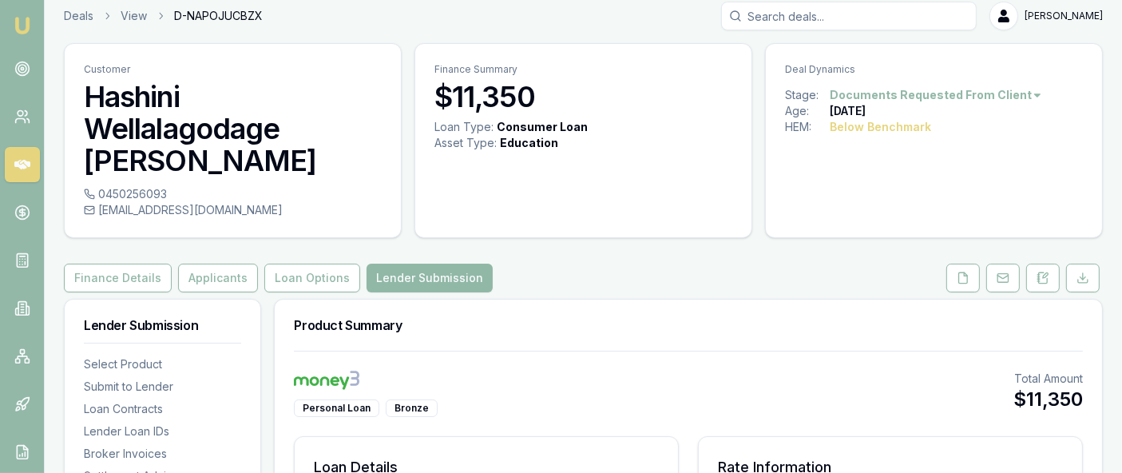
scroll to position [4, 0]
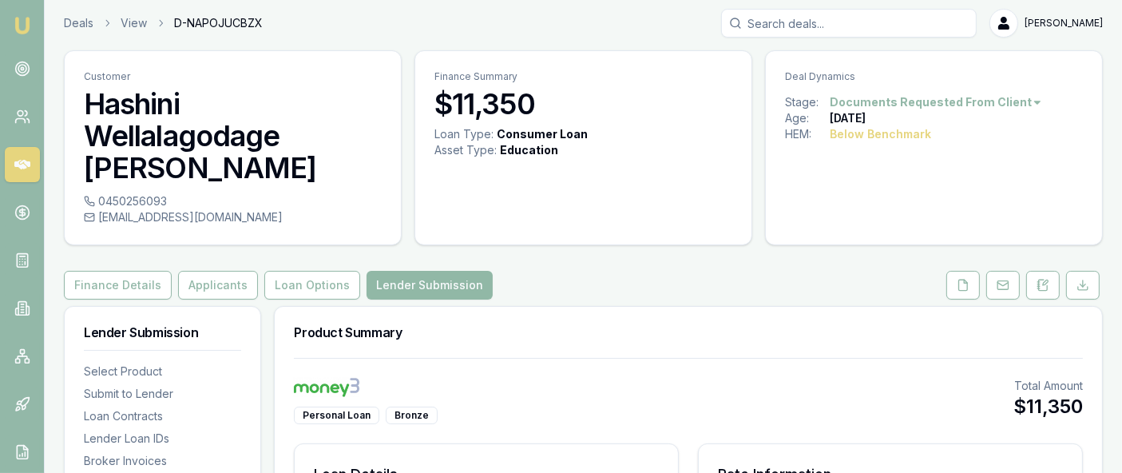
click at [410, 271] on button "Lender Submission" at bounding box center [430, 285] width 126 height 29
click at [414, 271] on button "Lender Submission" at bounding box center [430, 285] width 126 height 29
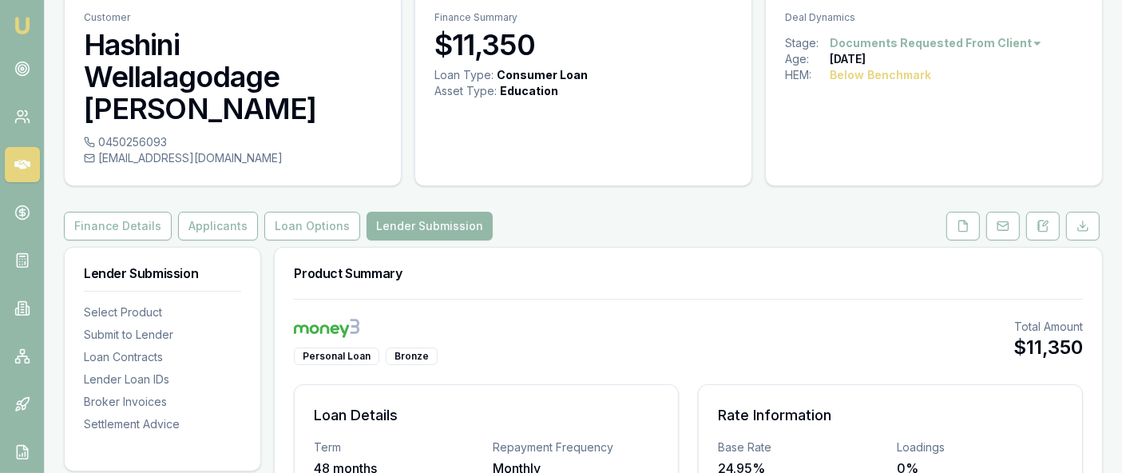
scroll to position [15, 0]
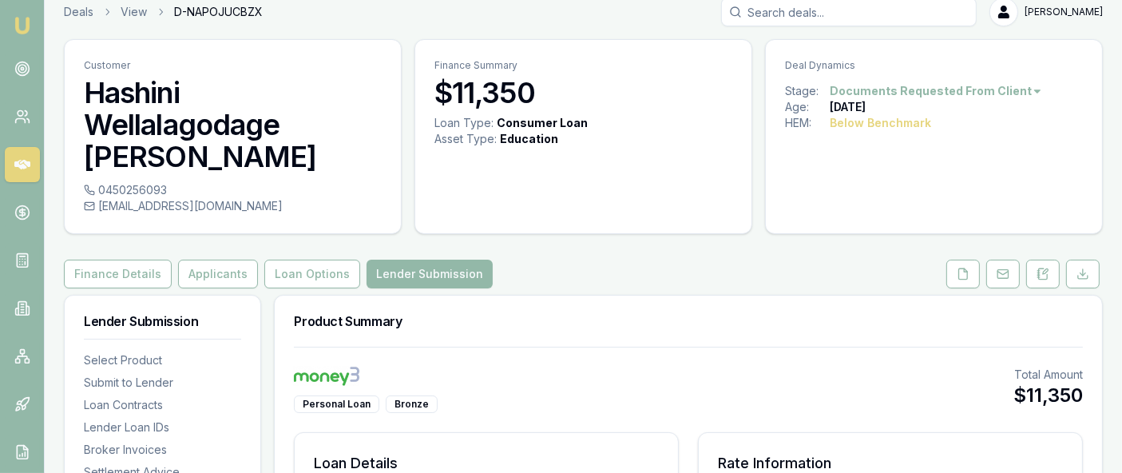
click at [231, 332] on nav "Select Product Submit to Lender Loan Contracts Lender Loan IDs Broker Invoices …" at bounding box center [162, 406] width 157 height 148
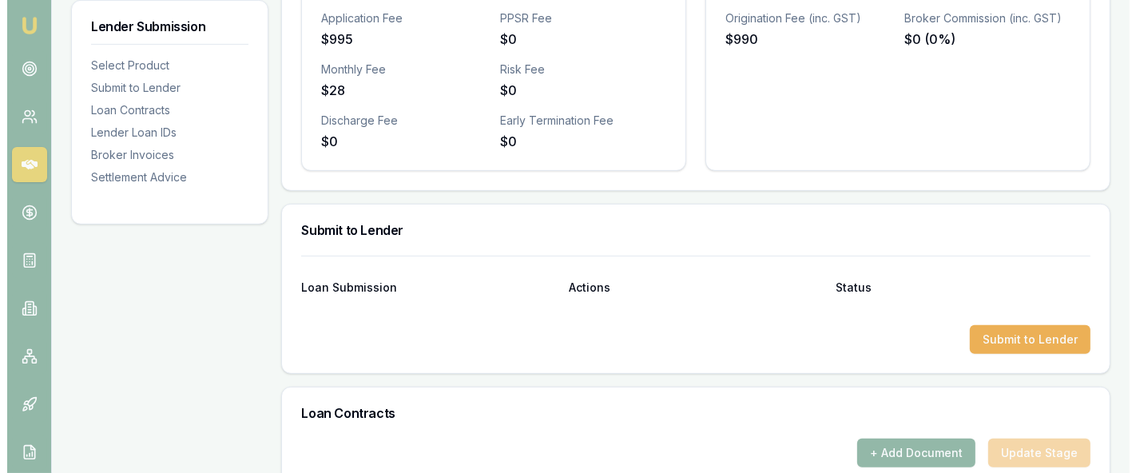
scroll to position [671, 0]
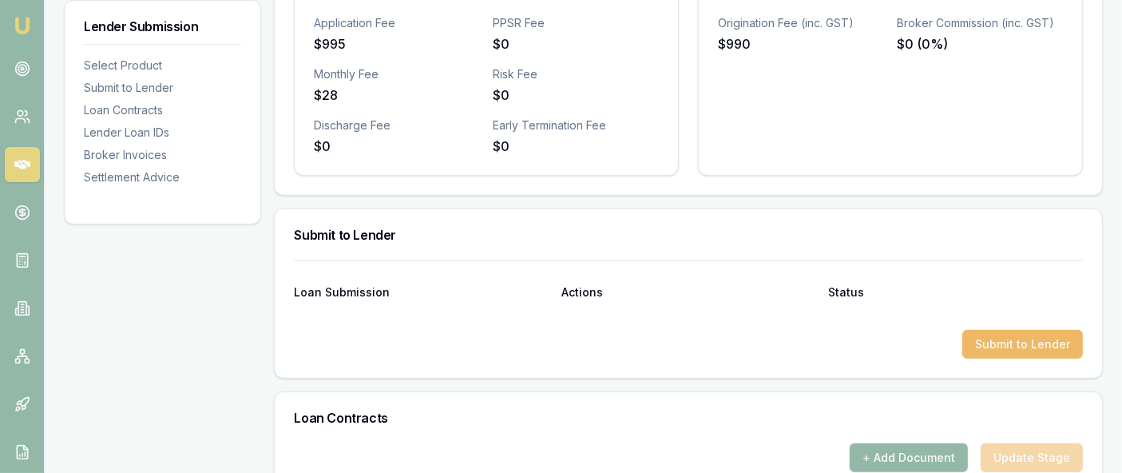
click at [986, 330] on button "Submit to Lender" at bounding box center [1022, 344] width 121 height 29
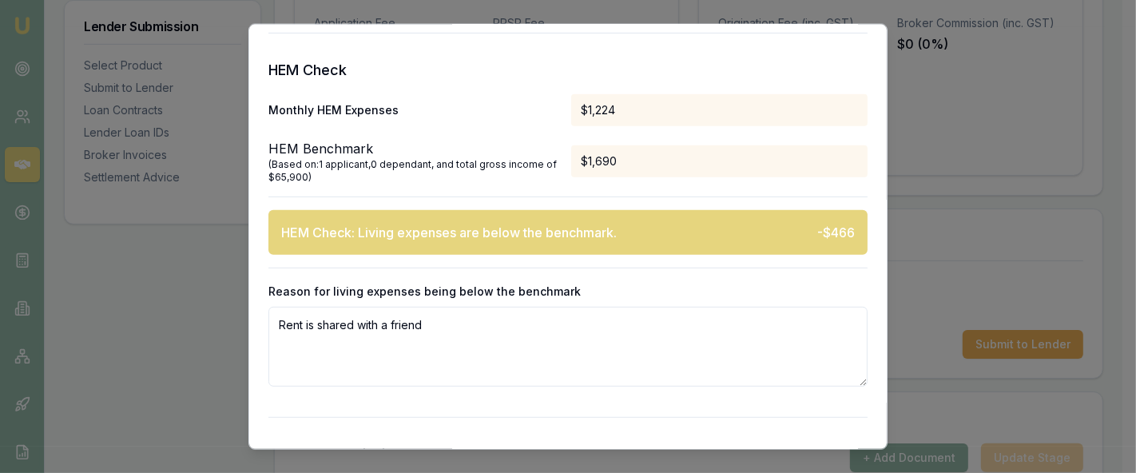
scroll to position [846, 0]
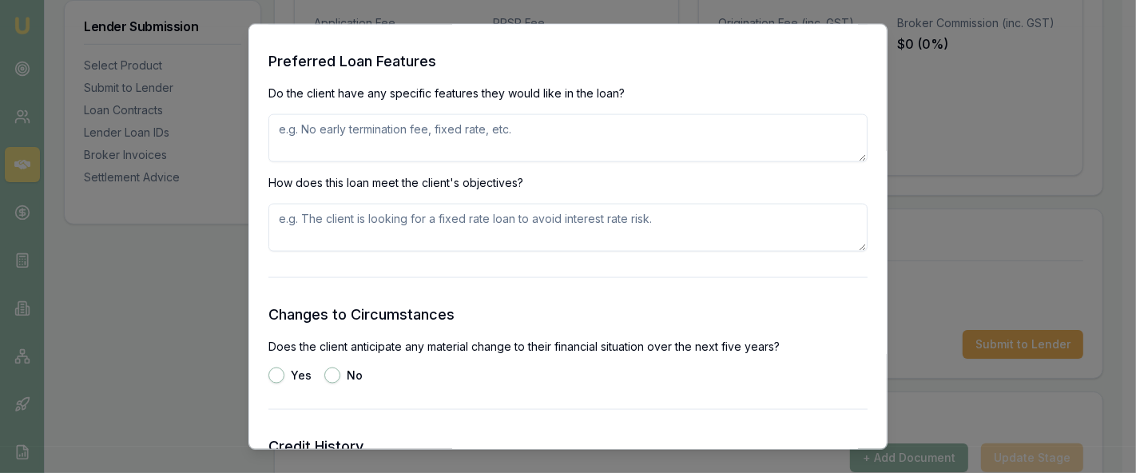
scroll to position [1903, 0]
click at [344, 139] on textarea at bounding box center [567, 137] width 599 height 48
click at [379, 131] on textarea "No early terminatio fee" at bounding box center [567, 137] width 599 height 48
type textarea "No early termination fee"
click at [339, 228] on textarea at bounding box center [567, 227] width 599 height 48
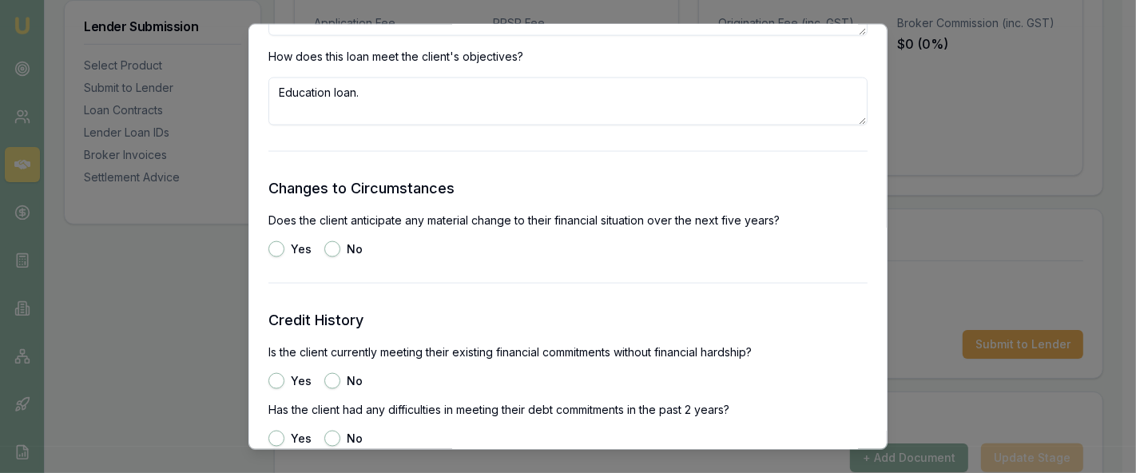
scroll to position [2029, 0]
type textarea "Education loan."
click at [331, 249] on button "No" at bounding box center [332, 248] width 16 height 16
radio input "true"
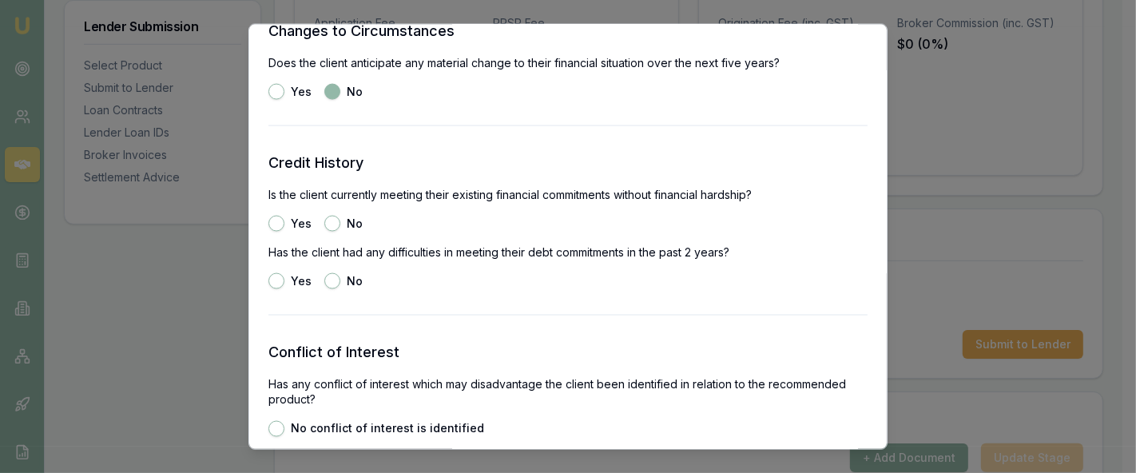
scroll to position [2187, 0]
click at [273, 219] on button "Yes" at bounding box center [276, 222] width 16 height 16
radio input "true"
click at [332, 280] on button "No" at bounding box center [332, 280] width 16 height 16
radio input "true"
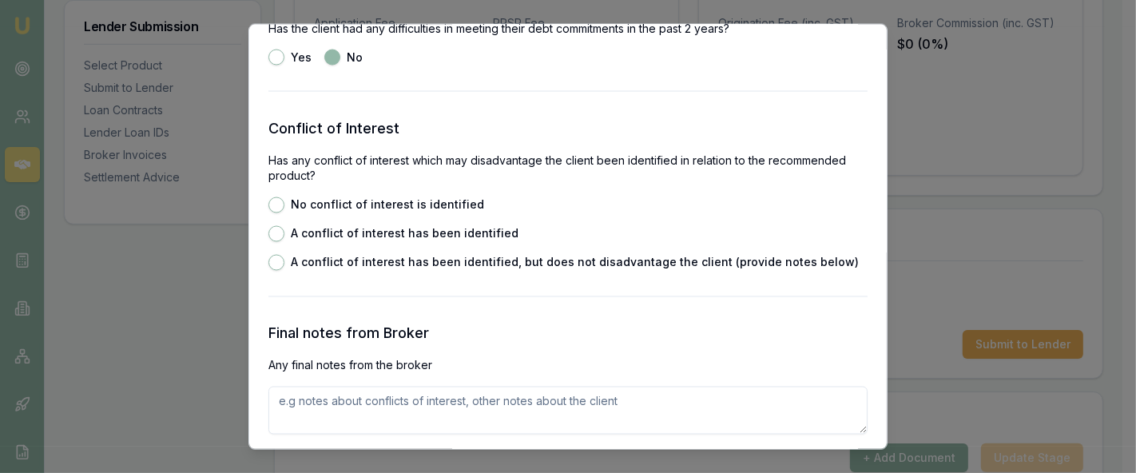
scroll to position [2415, 0]
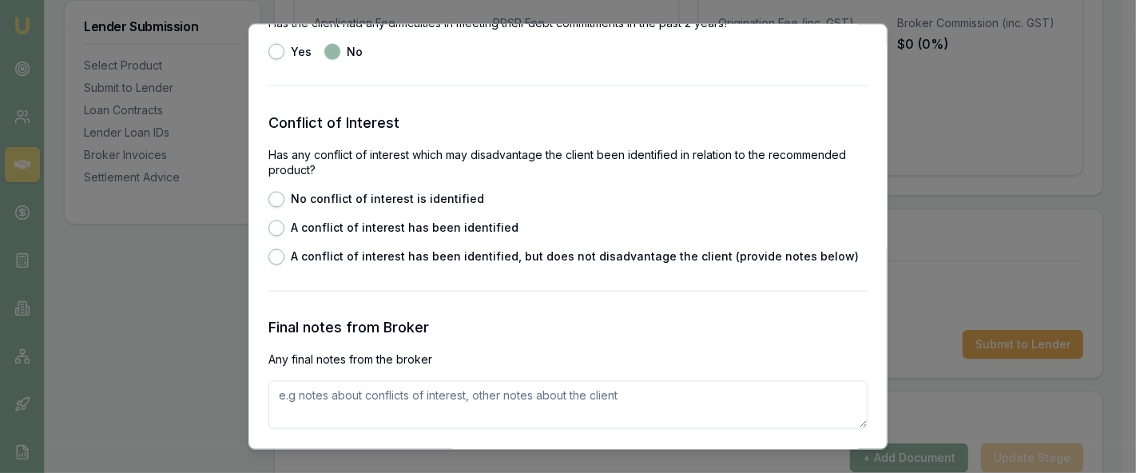
click at [276, 198] on button "No conflict of interest is identified" at bounding box center [276, 200] width 16 height 16
radio input "true"
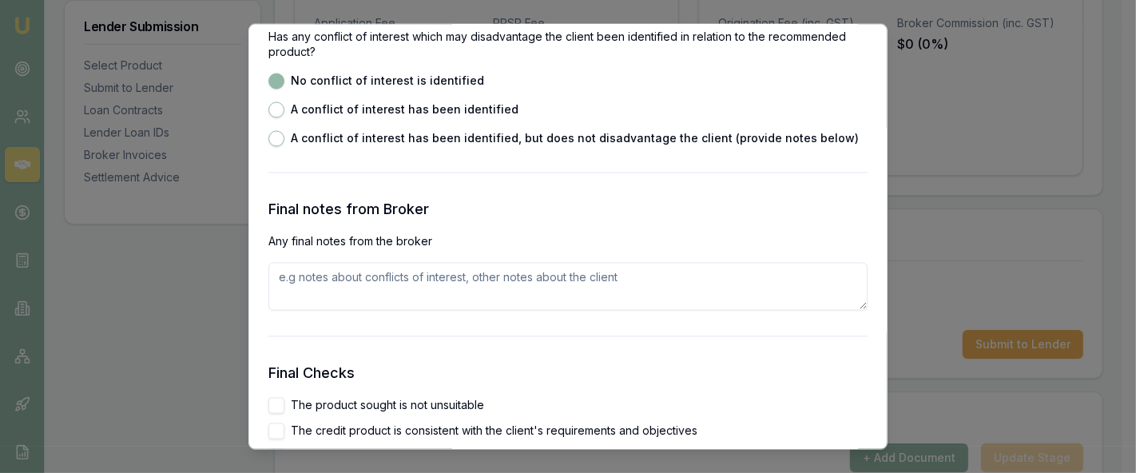
scroll to position [2534, 0]
click at [333, 282] on textarea at bounding box center [567, 286] width 599 height 48
paste textarea "Hi team, Can you please assess this customer? He is interested in purchasing an…"
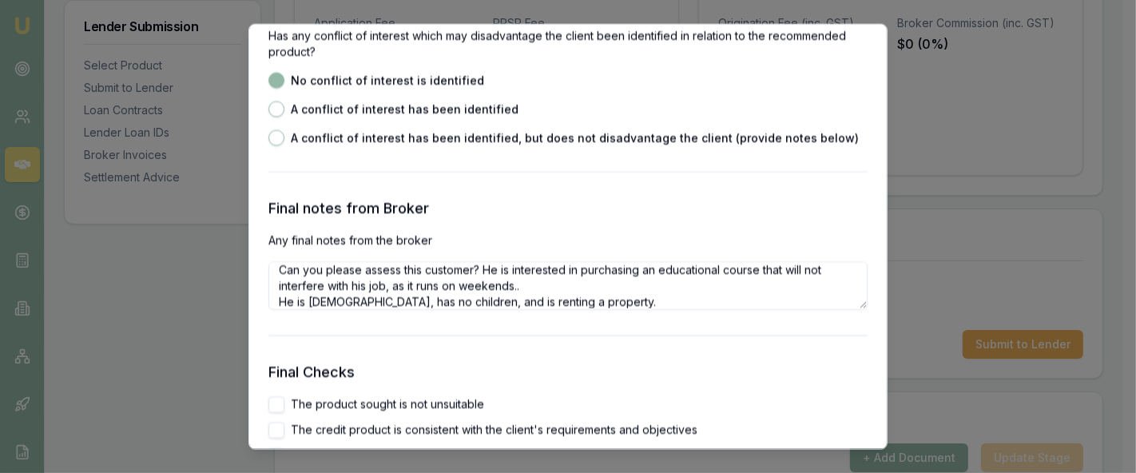
scroll to position [0, 0]
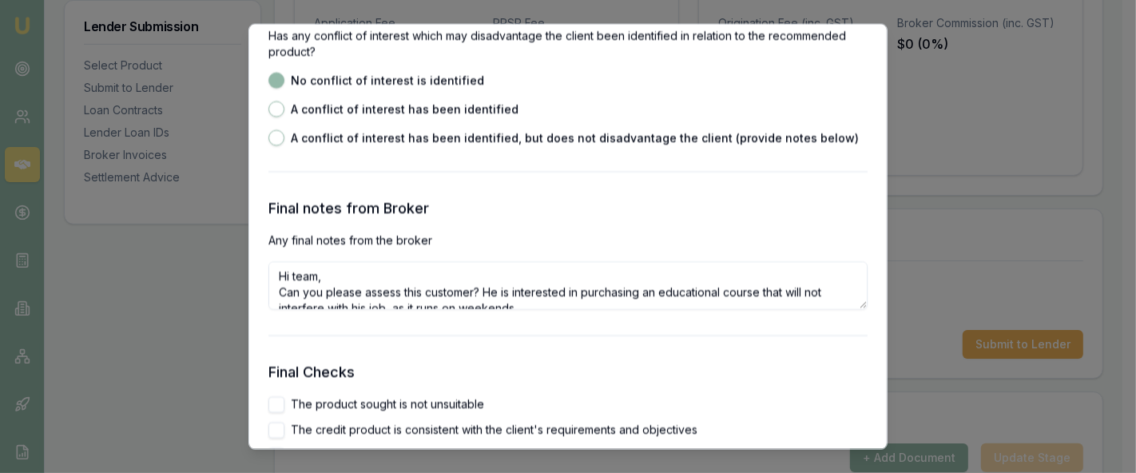
drag, startPoint x: 490, startPoint y: 270, endPoint x: 280, endPoint y: 278, distance: 211.0
click at [280, 278] on textarea "Hi team, Can you please assess this customer? He is interested in purchasing an…" at bounding box center [567, 286] width 599 height 48
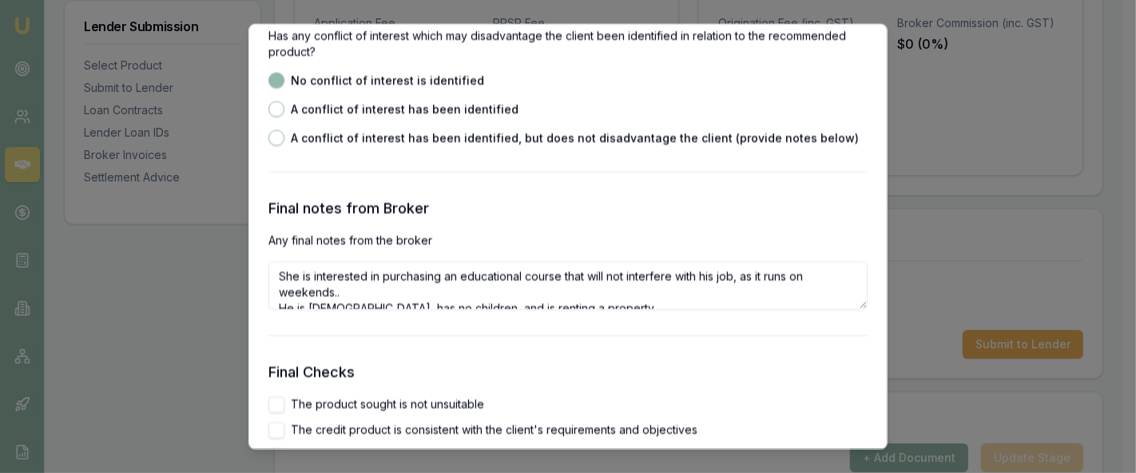
scroll to position [14, 0]
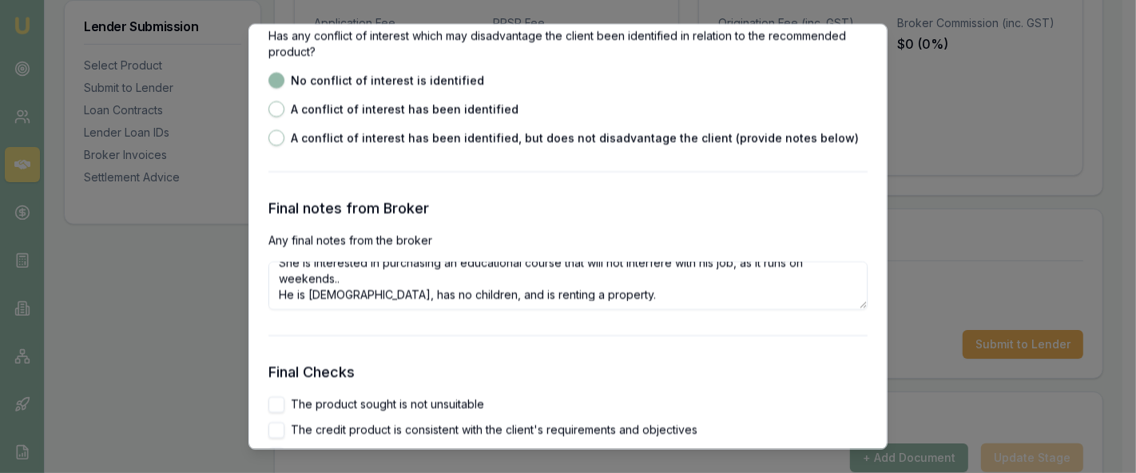
drag, startPoint x: 285, startPoint y: 293, endPoint x: 267, endPoint y: 292, distance: 18.4
click at [267, 292] on div "Preliminary Assessment Please complete the following assessment to submit to th…" at bounding box center [567, 237] width 639 height 426
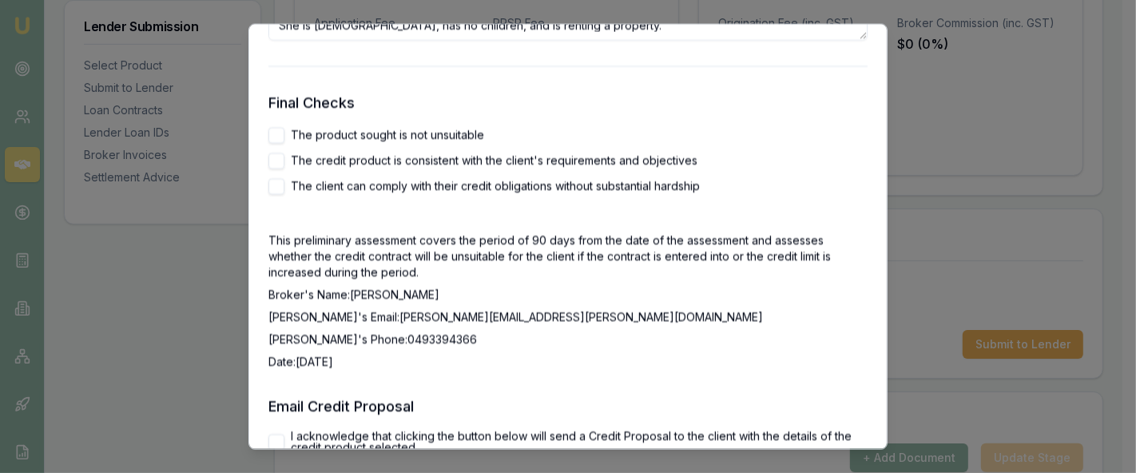
scroll to position [2804, 0]
type textarea "She is interested in purchasing an educational course that will not interfere w…"
click at [278, 135] on button "The product sought is not unsuitable" at bounding box center [276, 135] width 16 height 16
checkbox input "true"
click at [279, 166] on button "The credit product is consistent with the client's requirements and objectives" at bounding box center [276, 161] width 16 height 16
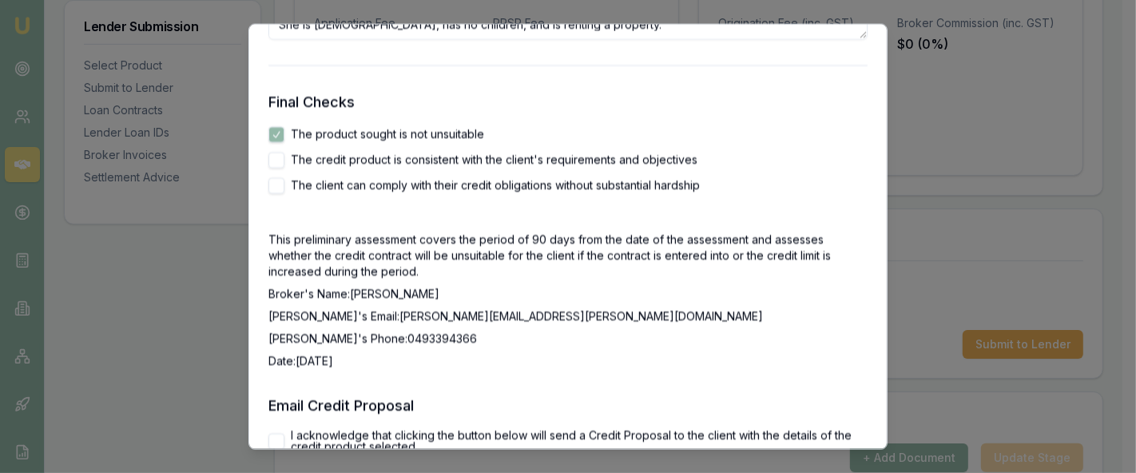
checkbox input "true"
click at [278, 178] on button "The client can comply with their credit obligations without substantial hardship" at bounding box center [276, 186] width 16 height 16
checkbox input "true"
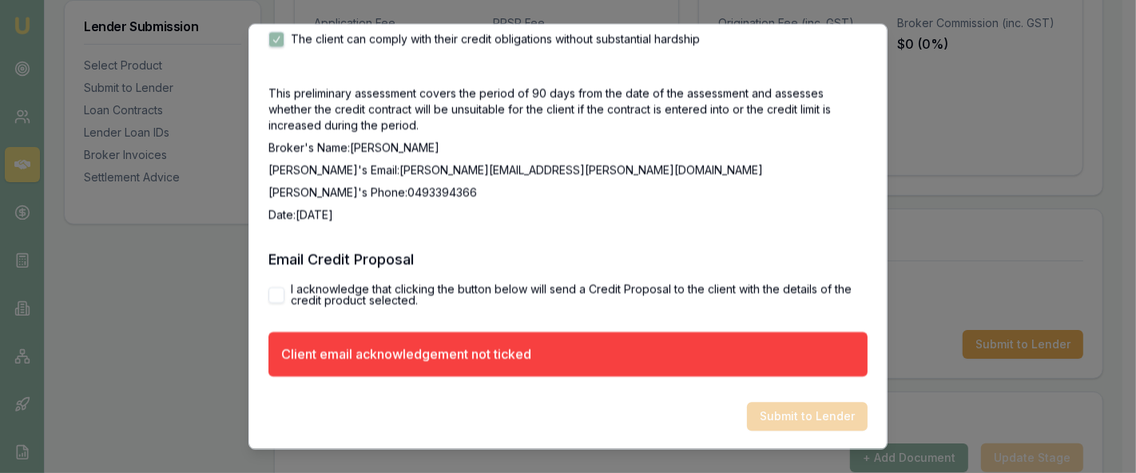
click at [276, 293] on button "I acknowledge that clicking the button below will send a Credit Proposal to the…" at bounding box center [276, 295] width 16 height 16
checkbox input "true"
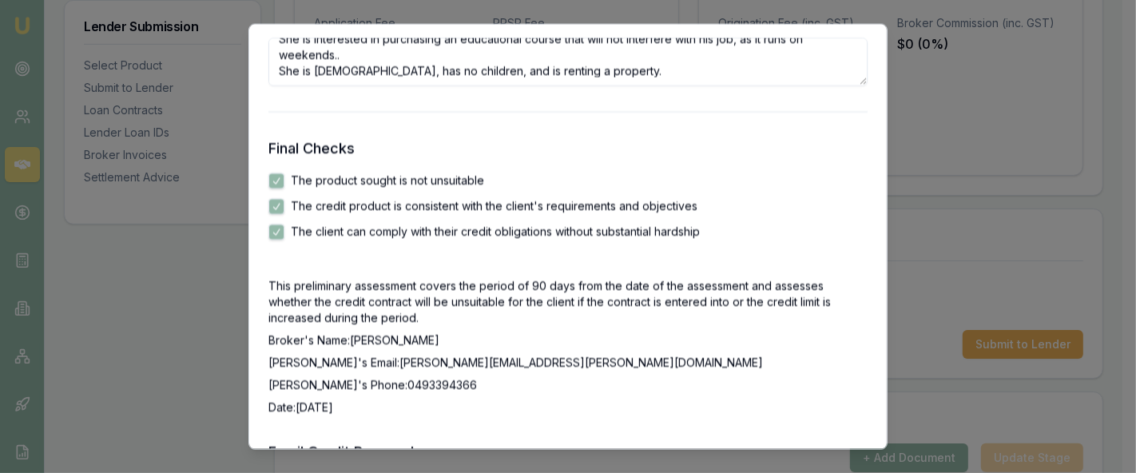
scroll to position [2880, 0]
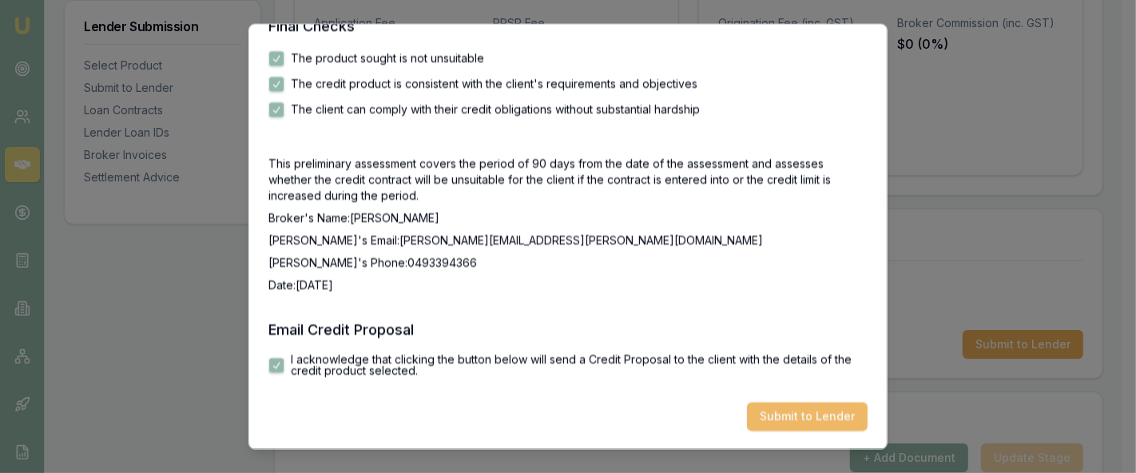
click at [789, 410] on button "Submit to Lender" at bounding box center [807, 416] width 121 height 29
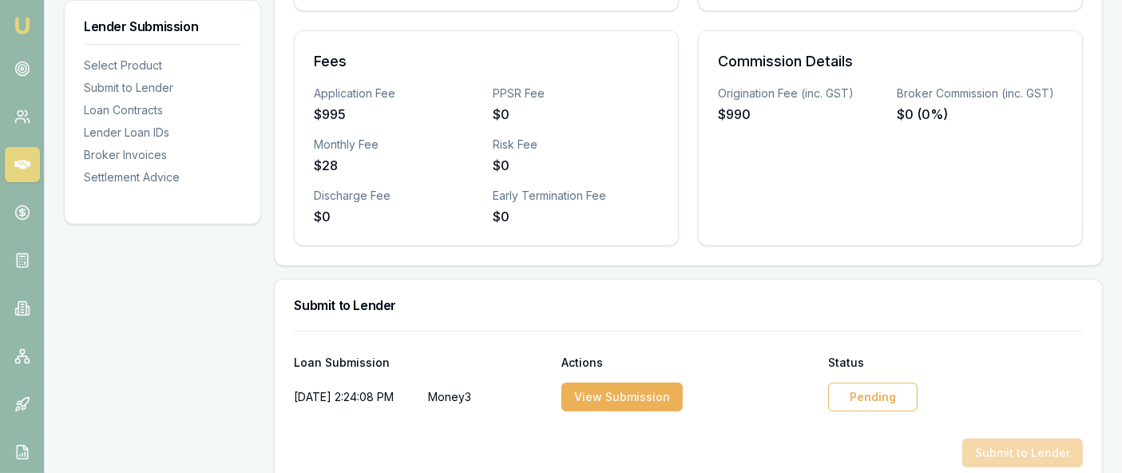
scroll to position [600, 0]
click at [858, 383] on div "Pending" at bounding box center [872, 397] width 89 height 29
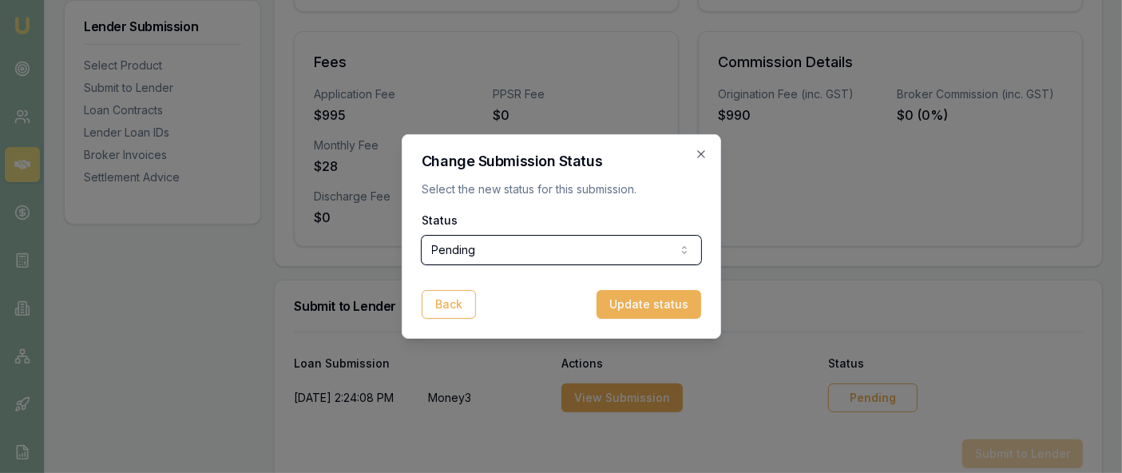
click at [708, 158] on div "Change Submission Status Select the new status for this submission. Status Pend…" at bounding box center [561, 236] width 319 height 204
click at [696, 152] on icon "button" at bounding box center [701, 154] width 13 height 13
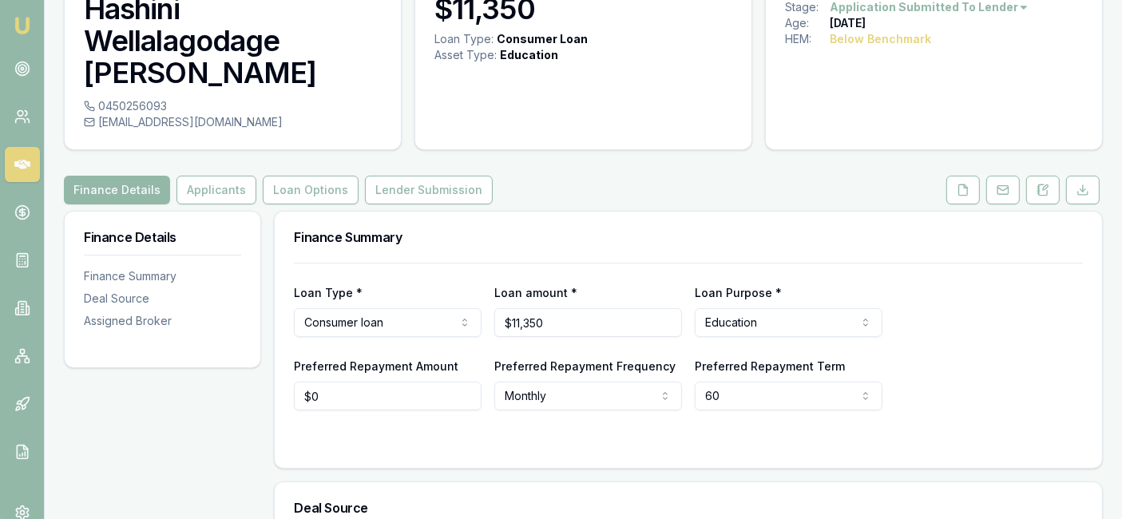
scroll to position [109, 0]
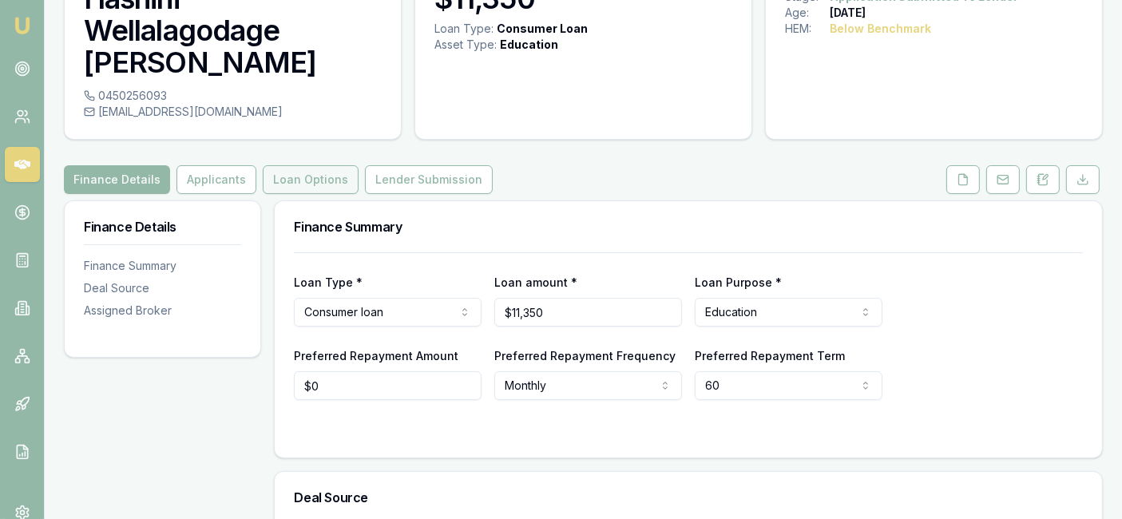
click at [295, 165] on button "Loan Options" at bounding box center [311, 179] width 96 height 29
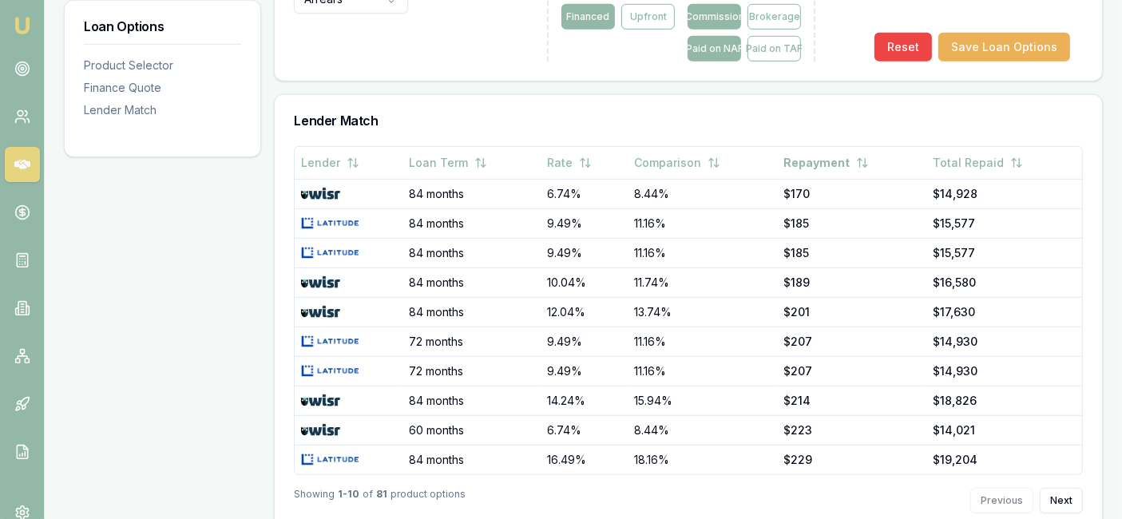
scroll to position [974, 0]
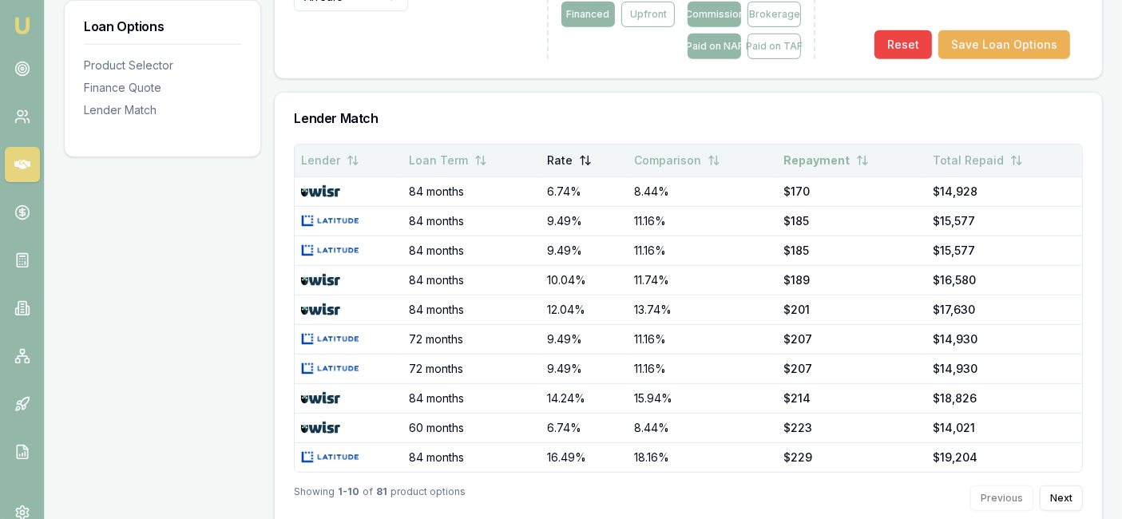
click at [585, 154] on icon at bounding box center [585, 160] width 13 height 13
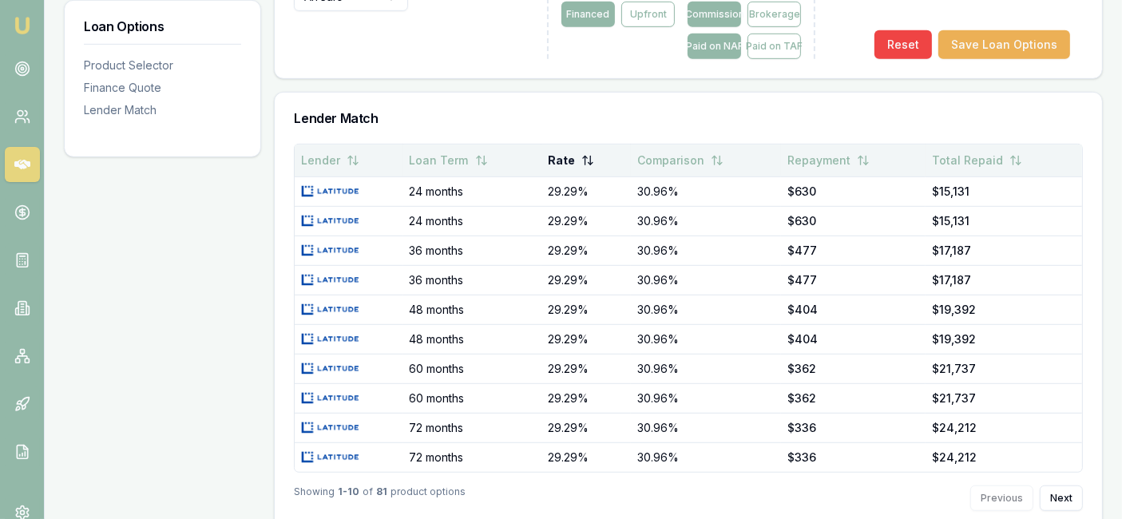
click at [589, 162] on icon at bounding box center [590, 163] width 4 height 2
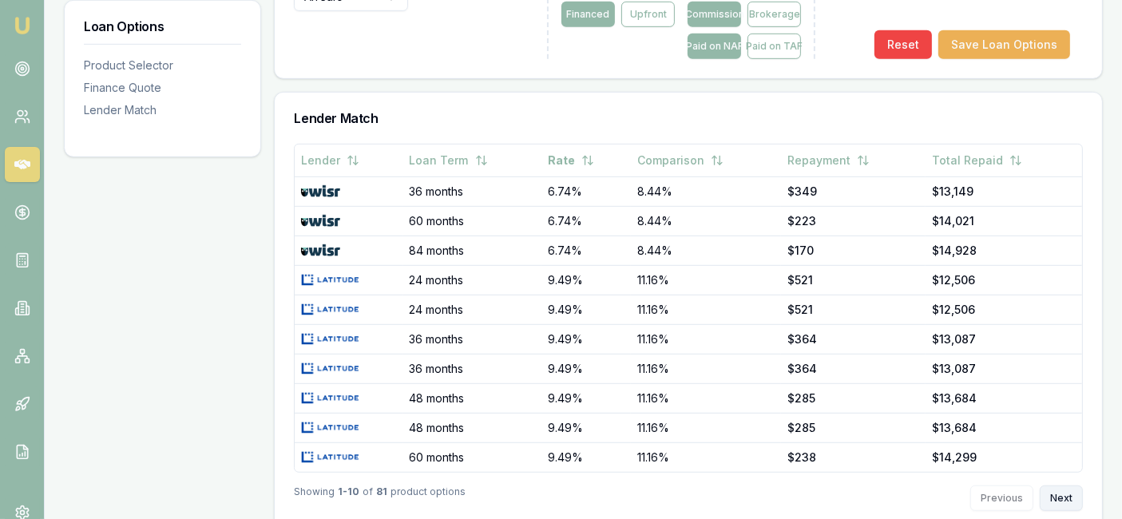
click at [1058, 486] on button "Next" at bounding box center [1061, 499] width 43 height 26
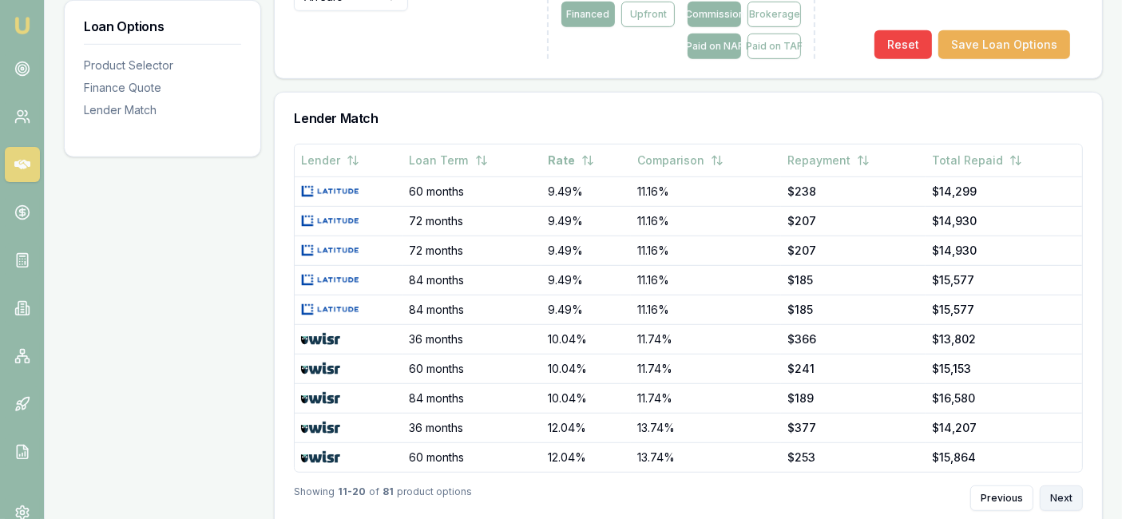
click at [1058, 486] on button "Next" at bounding box center [1061, 499] width 43 height 26
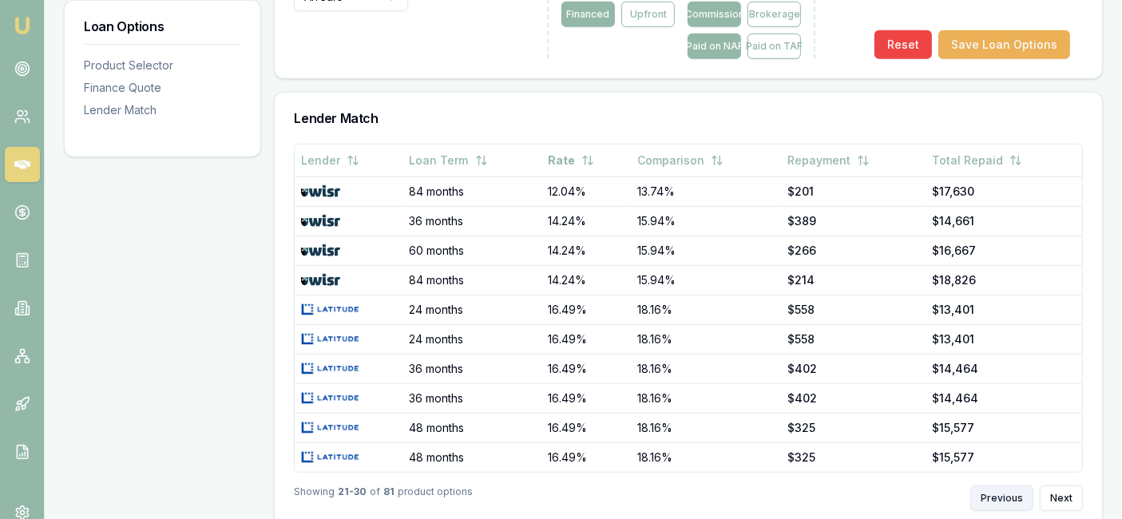
click at [1009, 486] on button "Previous" at bounding box center [1001, 499] width 63 height 26
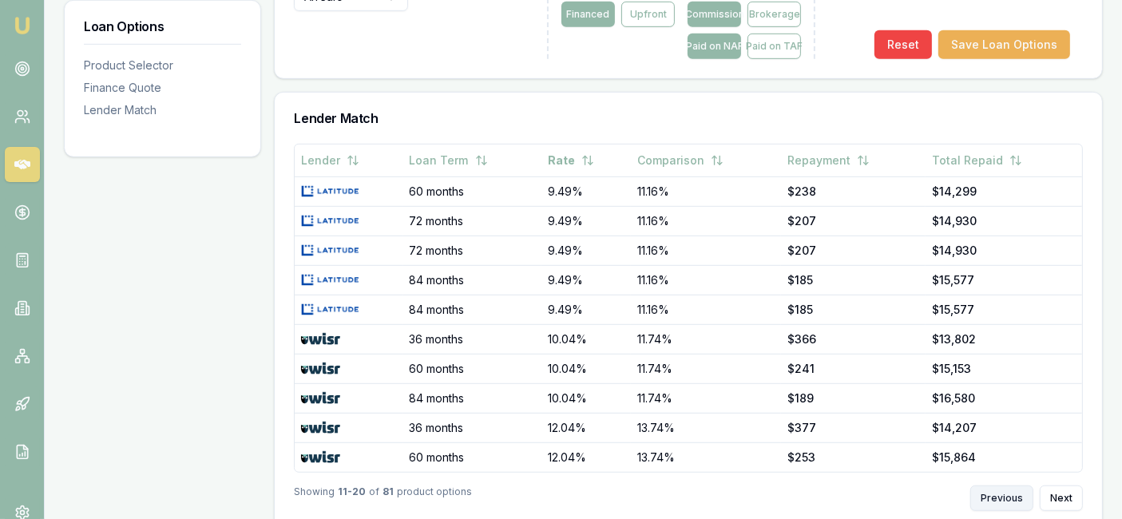
click at [988, 486] on button "Previous" at bounding box center [1001, 499] width 63 height 26
